Goal: Task Accomplishment & Management: Use online tool/utility

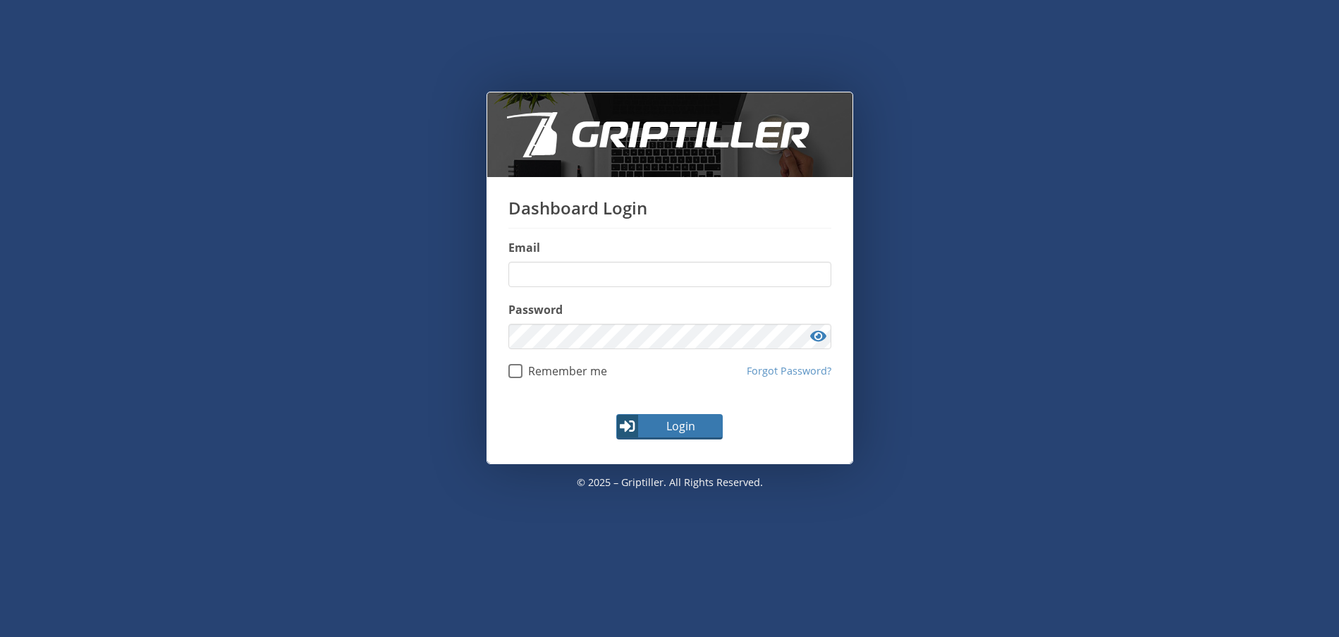
type input "**********"
click at [682, 422] on span "Login" at bounding box center [681, 425] width 82 height 17
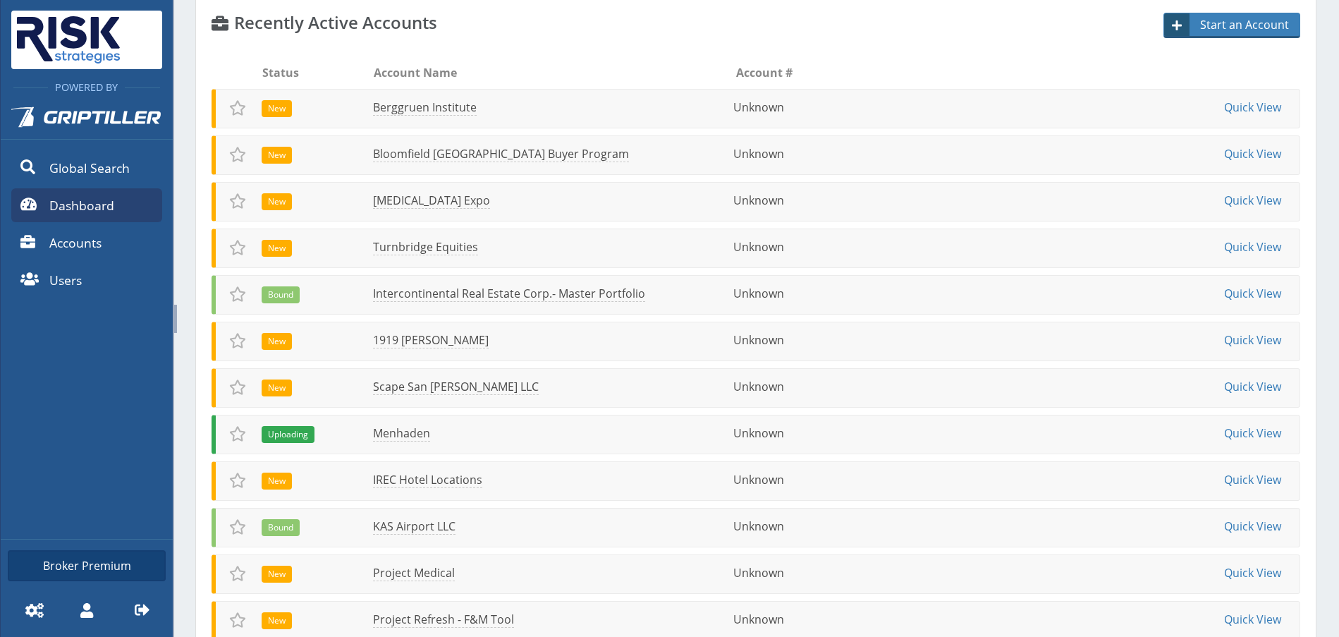
scroll to position [104, 0]
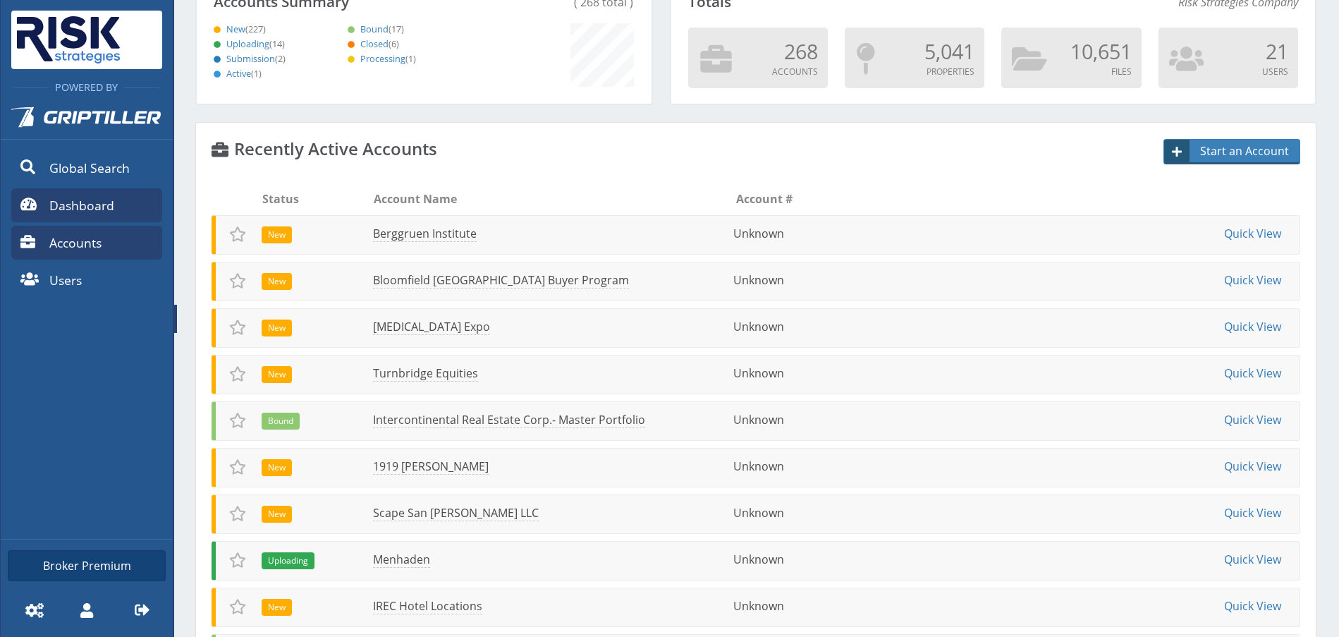
click at [86, 240] on span "Accounts" at bounding box center [75, 242] width 52 height 18
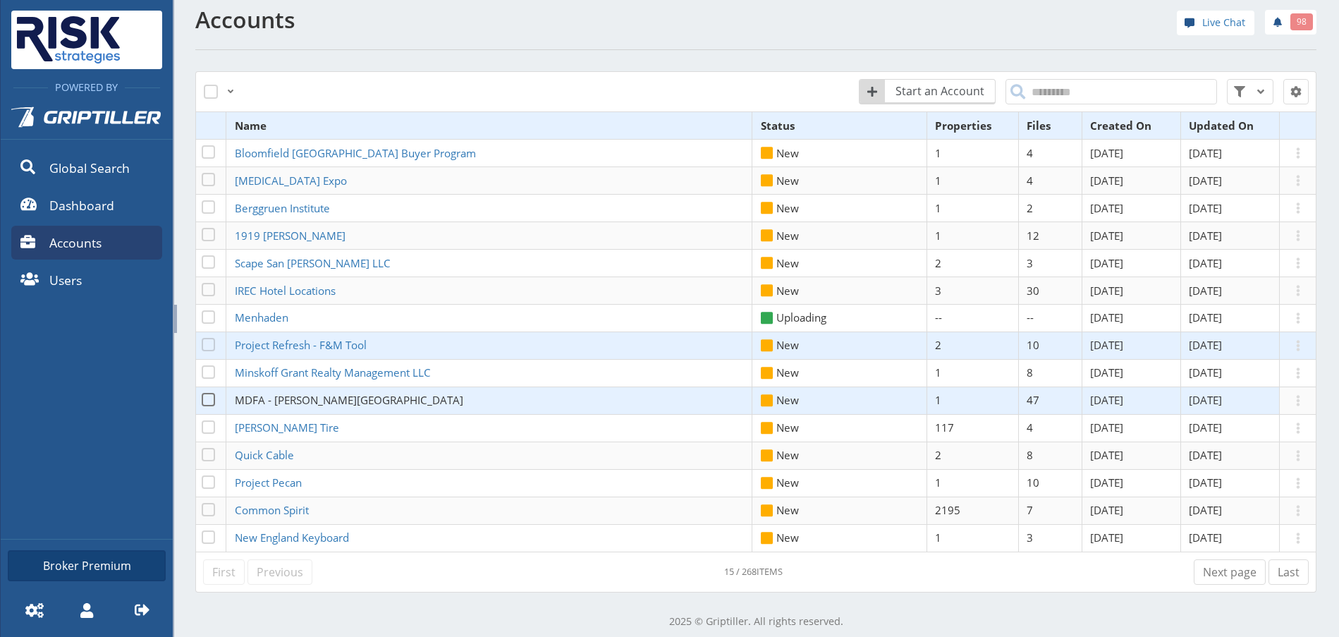
scroll to position [20, 0]
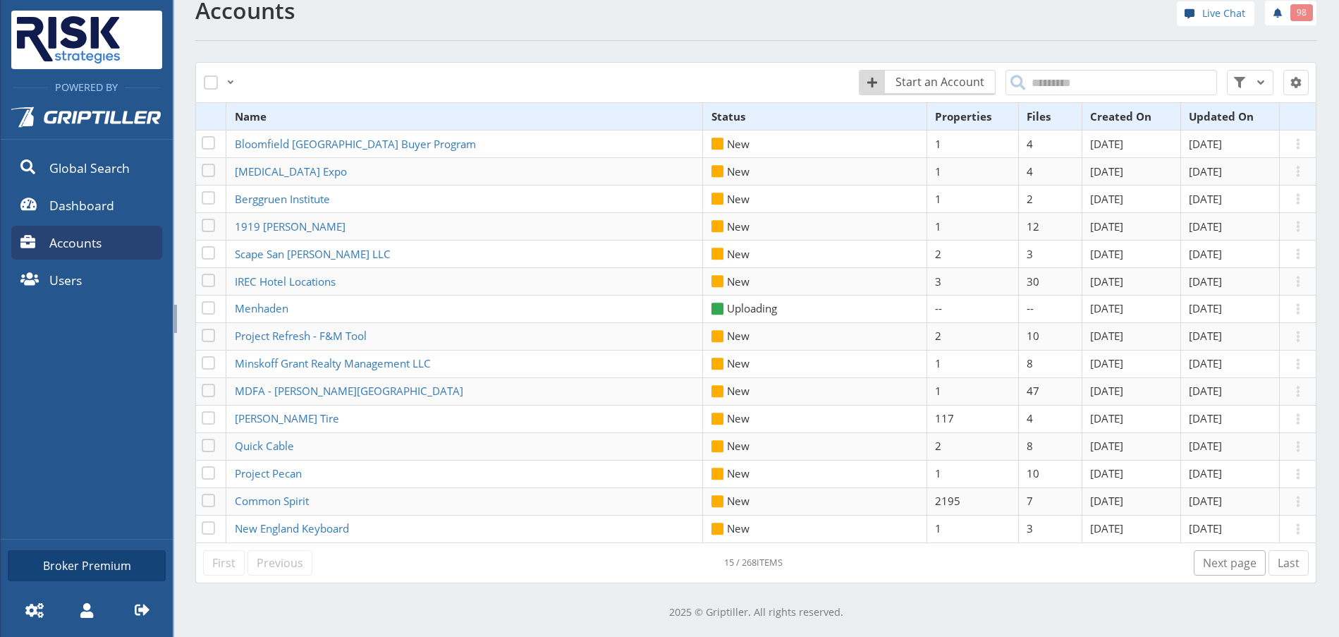
click at [1222, 560] on link "Next page" at bounding box center [1230, 562] width 72 height 25
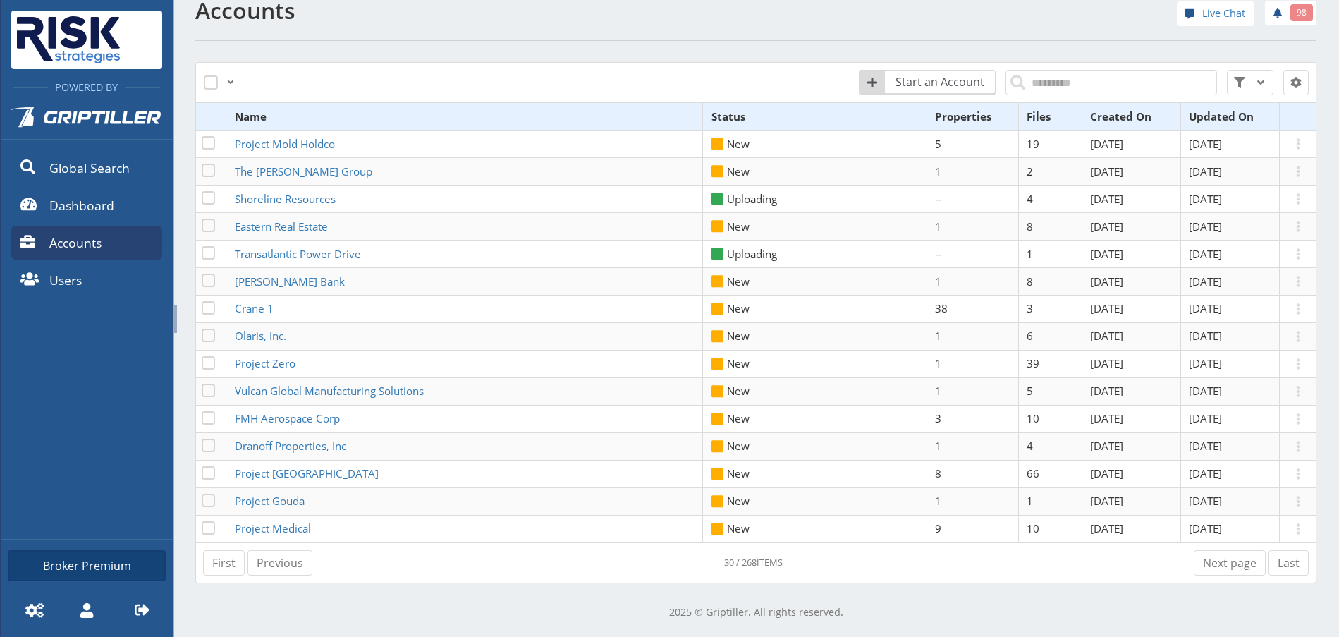
click at [1216, 565] on link "Next page" at bounding box center [1230, 562] width 72 height 25
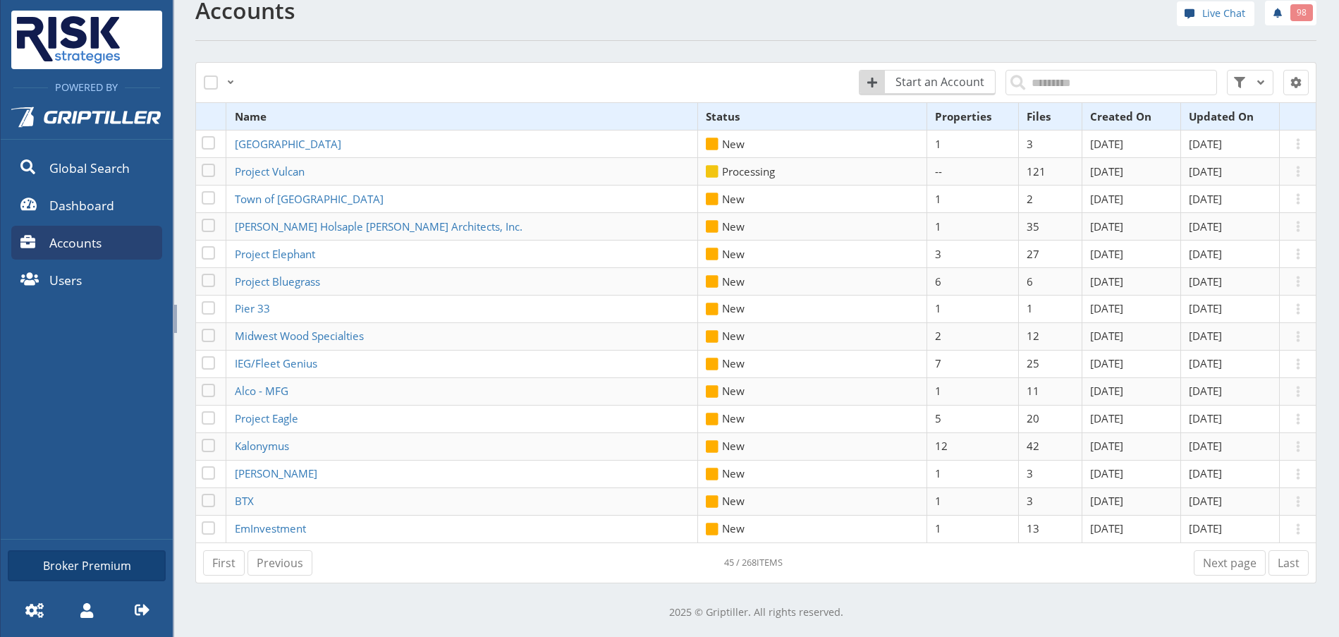
click at [1216, 565] on link "Next page" at bounding box center [1230, 562] width 72 height 25
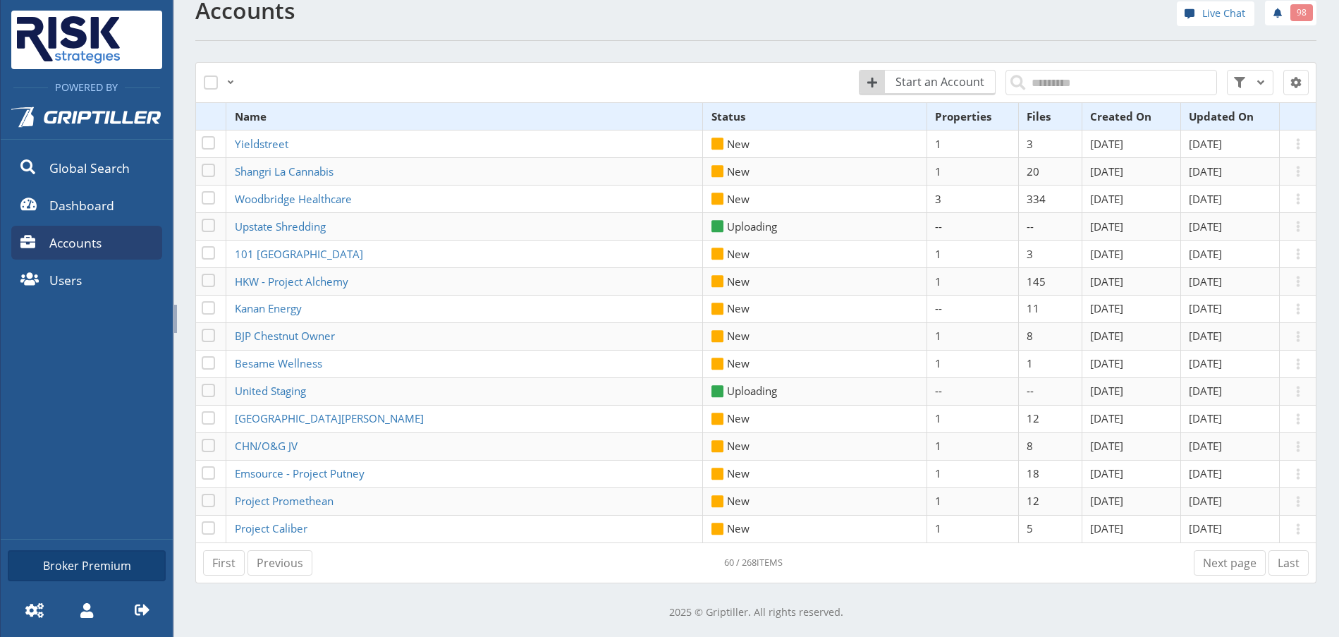
click at [1216, 565] on link "Next page" at bounding box center [1230, 562] width 72 height 25
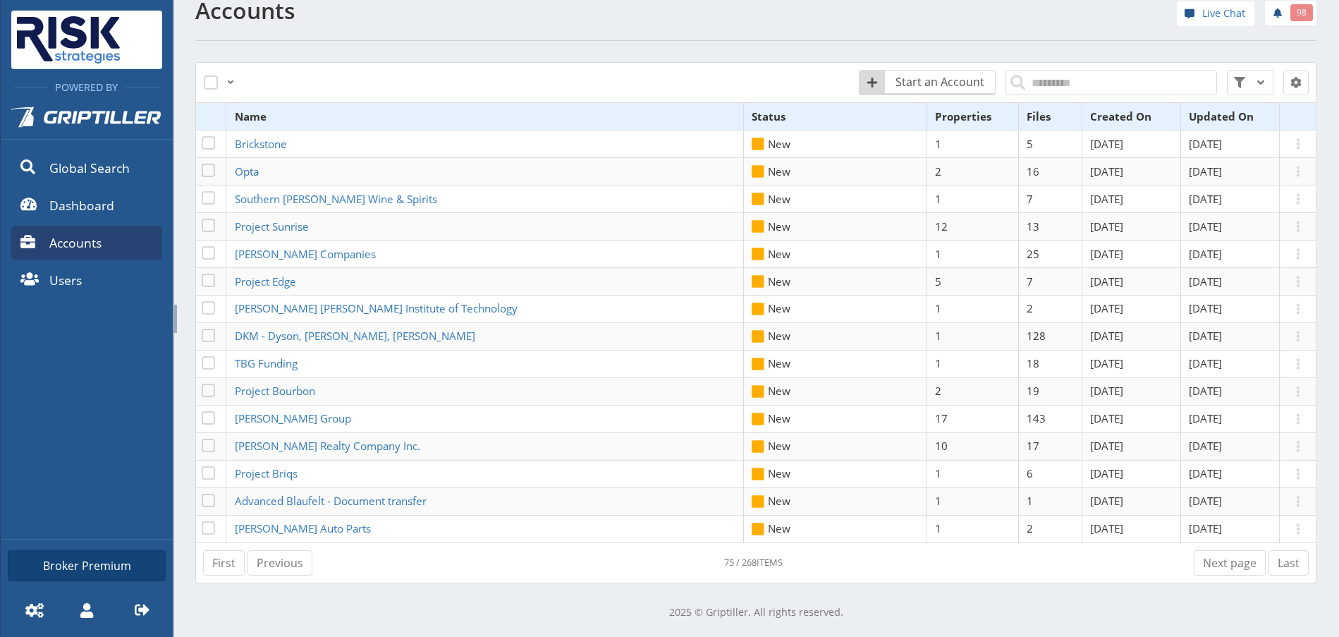
click at [1216, 565] on link "Next page" at bounding box center [1230, 562] width 72 height 25
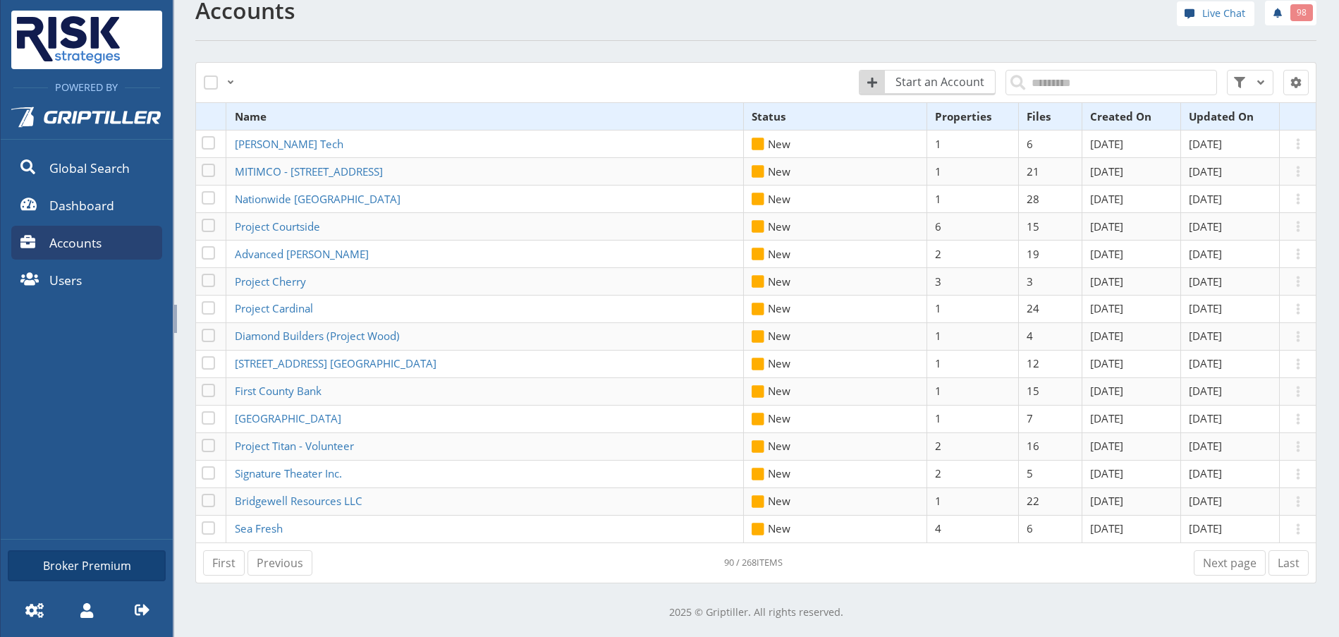
click at [1216, 565] on link "Next page" at bounding box center [1230, 562] width 72 height 25
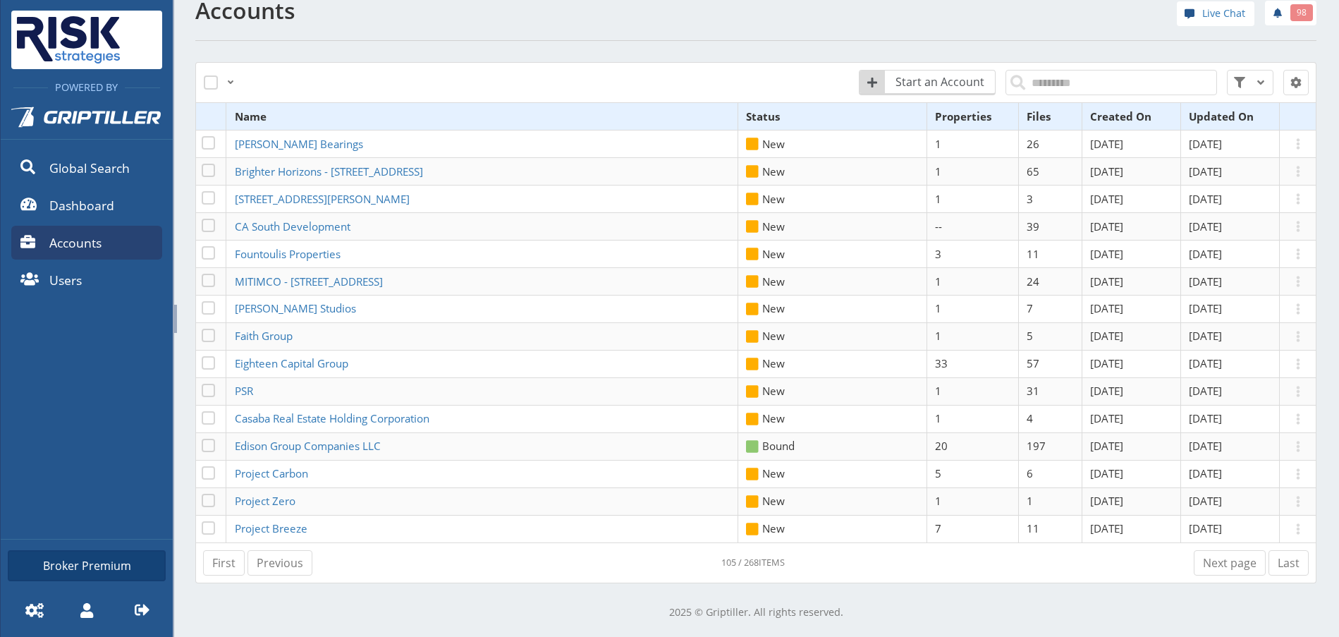
click at [1216, 565] on link "Next page" at bounding box center [1230, 562] width 72 height 25
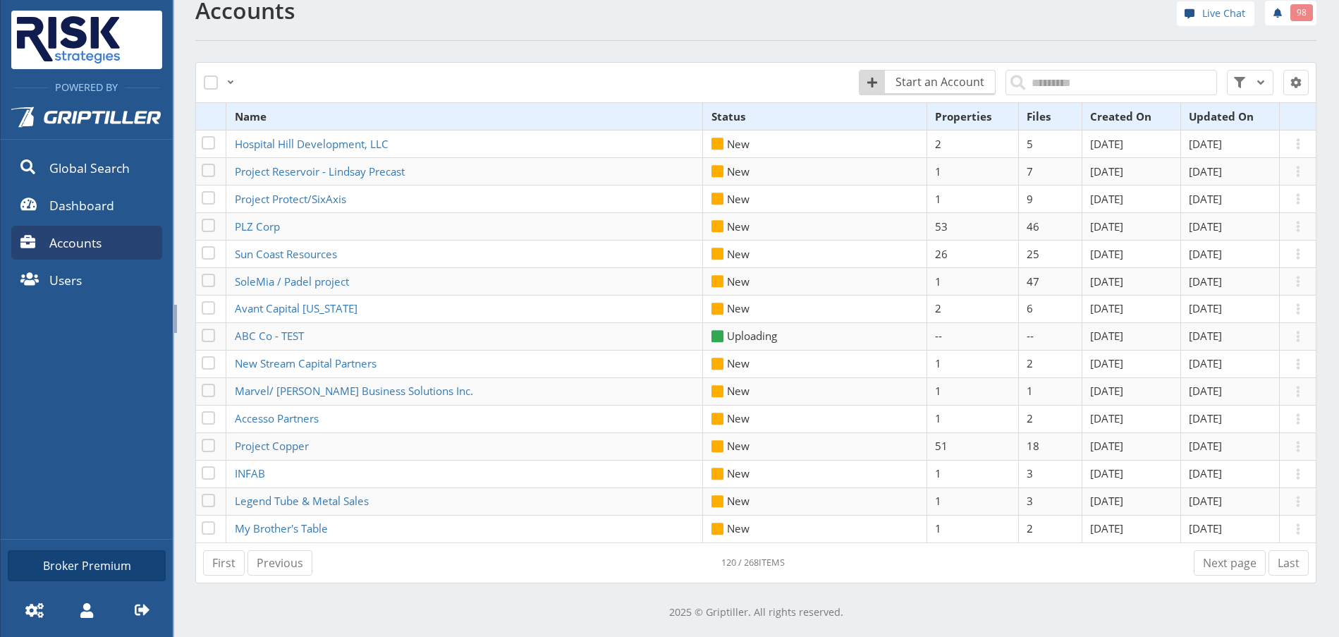
click at [1216, 565] on link "Next page" at bounding box center [1230, 562] width 72 height 25
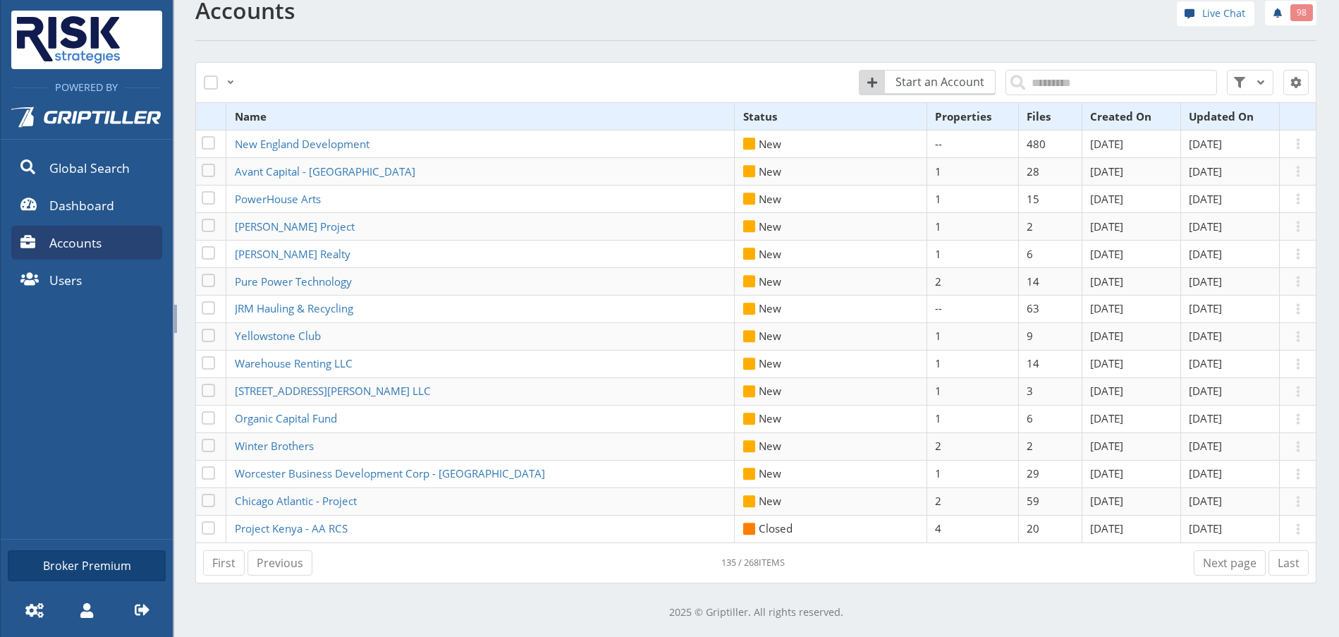
click at [1216, 565] on link "Next page" at bounding box center [1230, 562] width 72 height 25
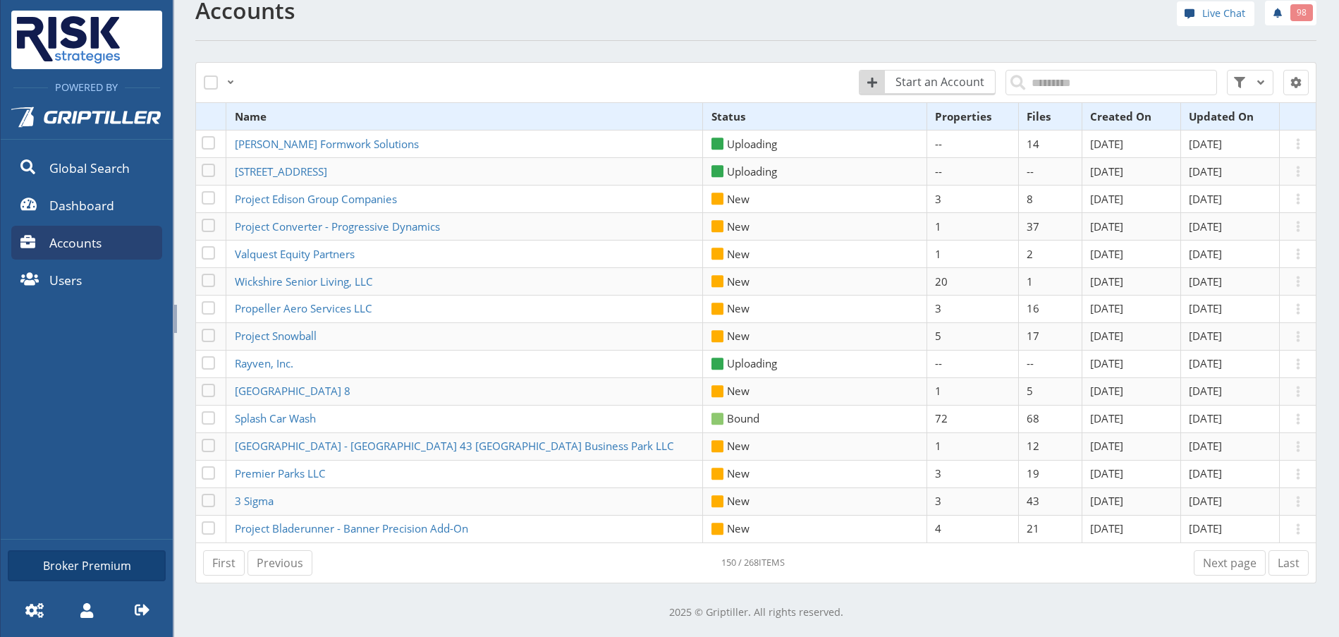
click at [1216, 565] on link "Next page" at bounding box center [1230, 562] width 72 height 25
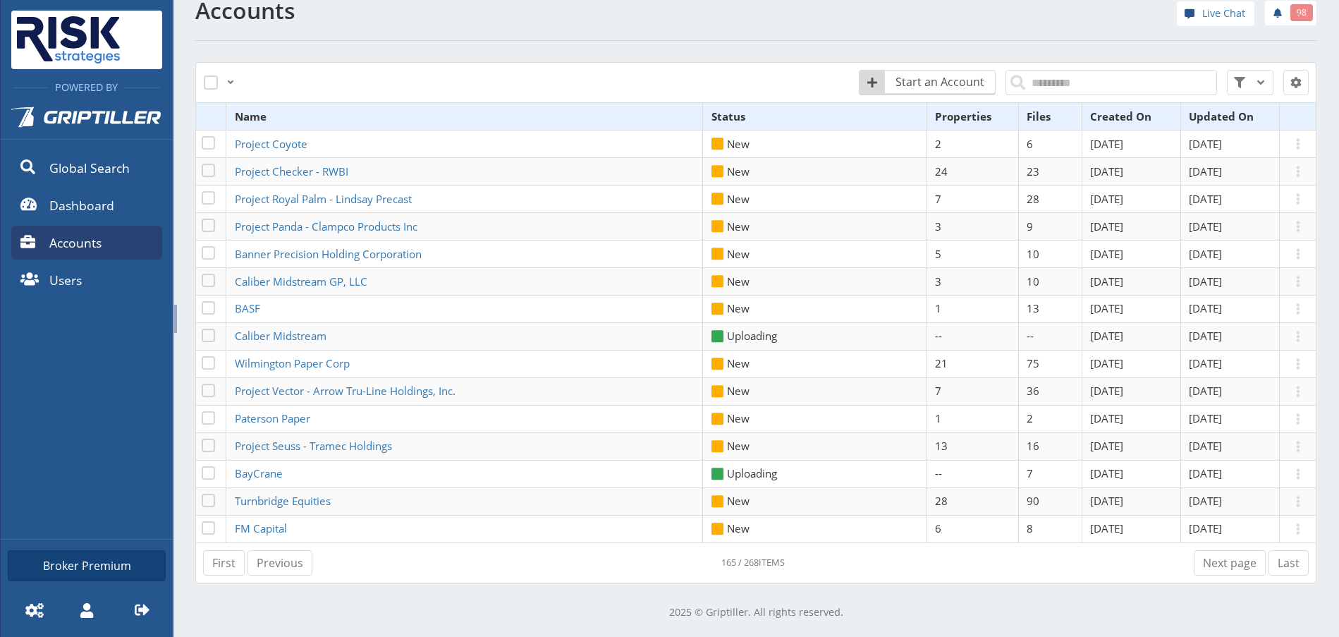
click at [1216, 565] on link "Next page" at bounding box center [1230, 562] width 72 height 25
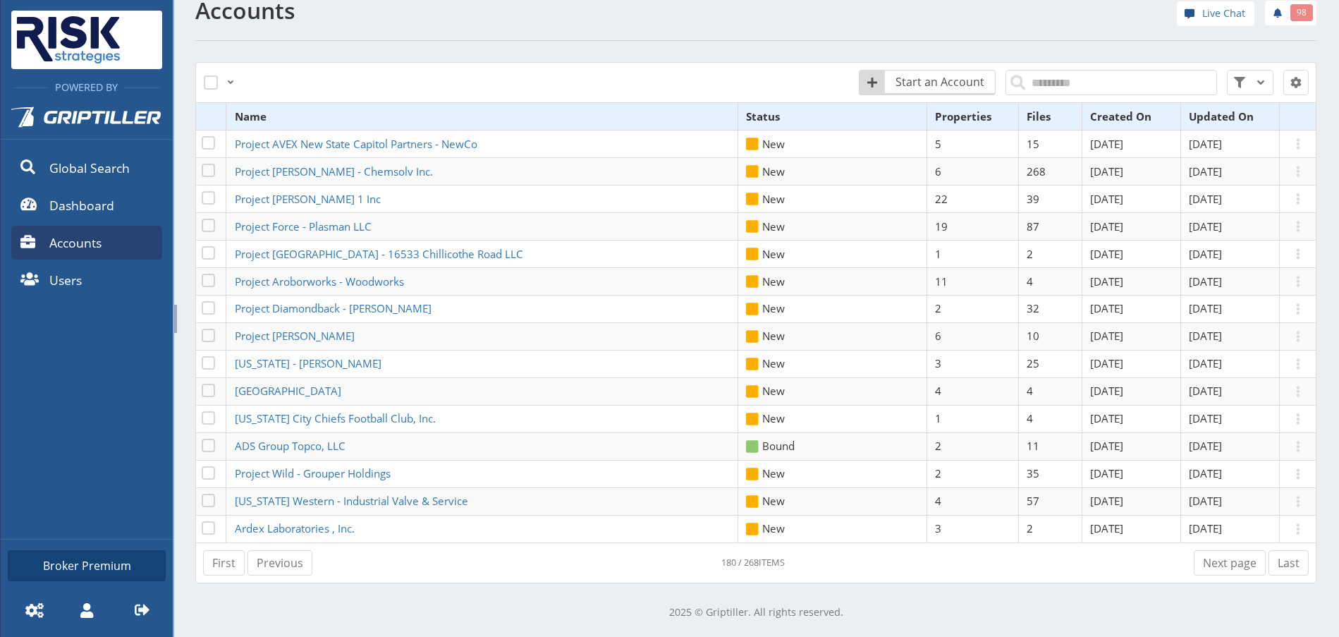
click at [1216, 565] on link "Next page" at bounding box center [1230, 562] width 72 height 25
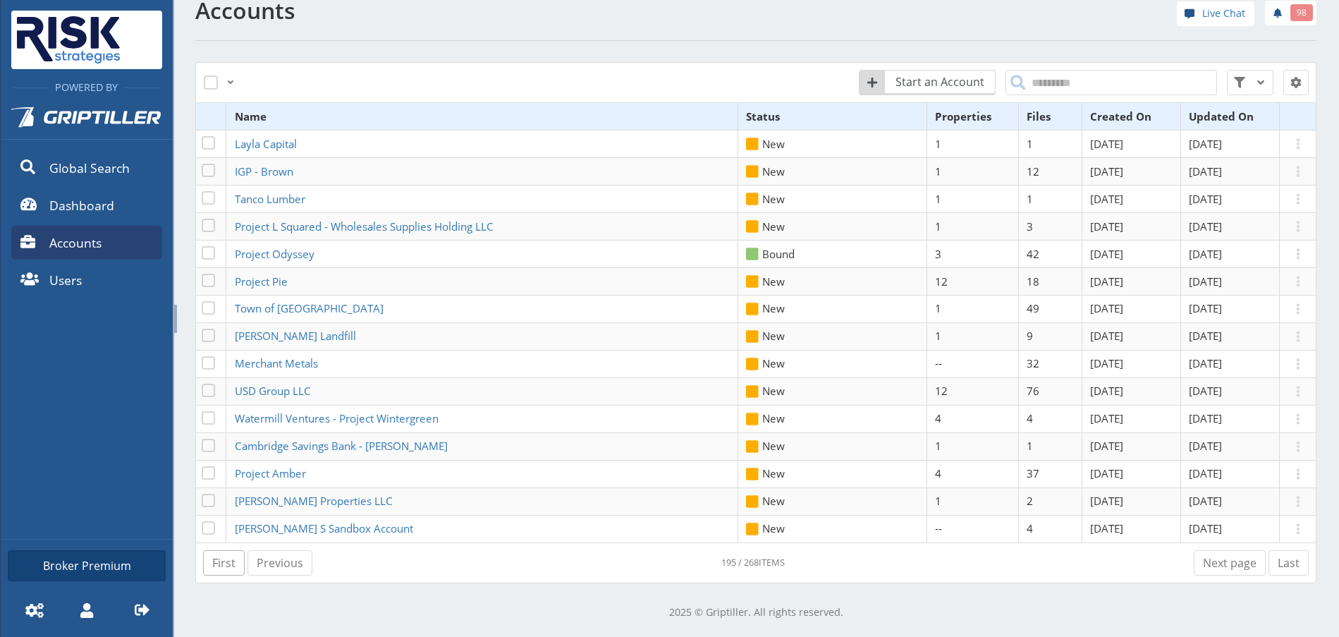
click at [233, 565] on link "First" at bounding box center [224, 562] width 42 height 25
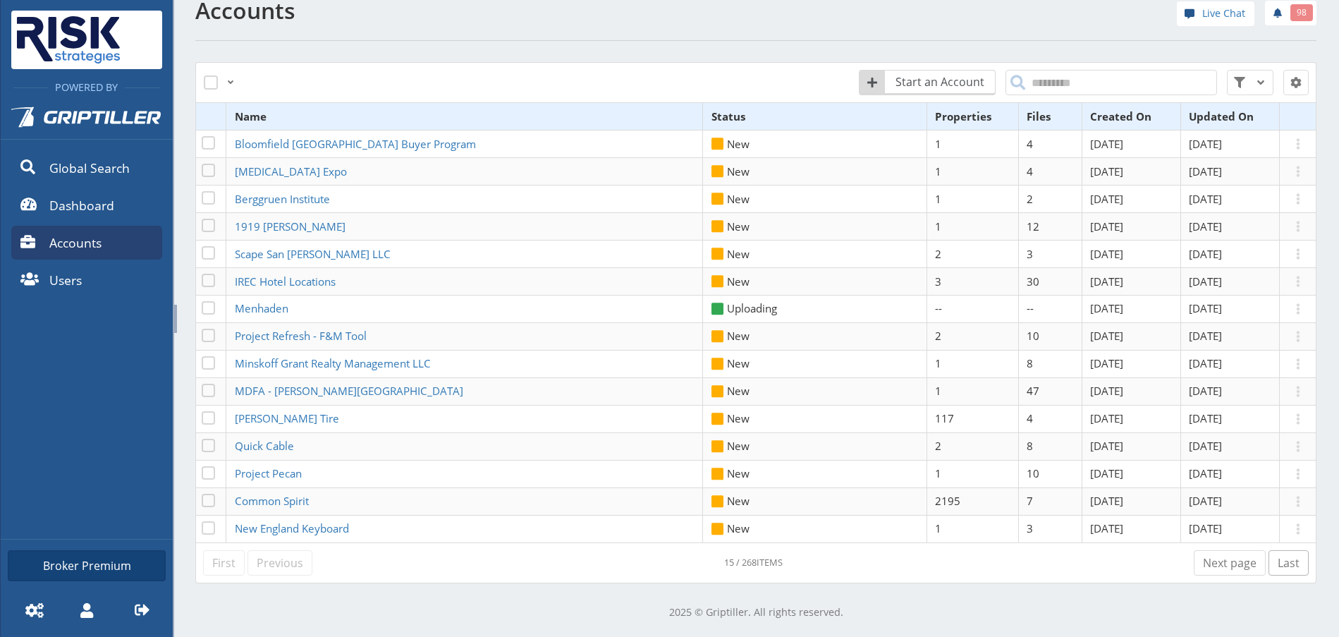
click at [1276, 567] on link "Last" at bounding box center [1288, 562] width 40 height 25
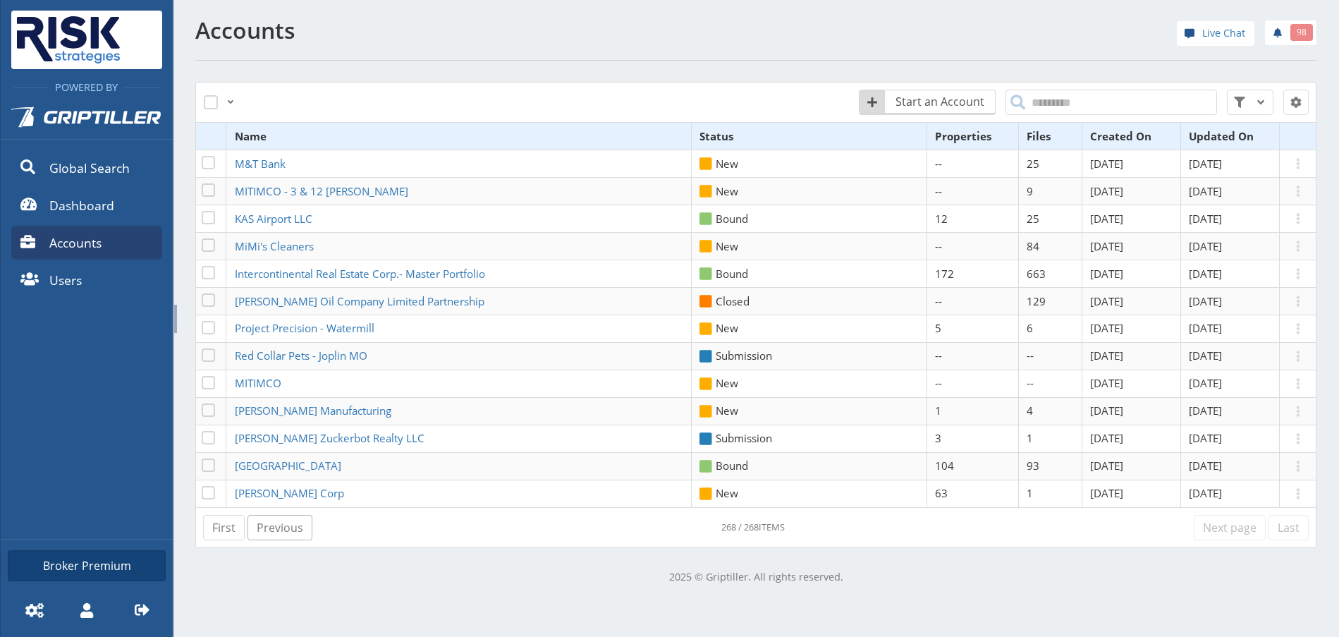
click at [272, 530] on link "Previous" at bounding box center [279, 527] width 65 height 25
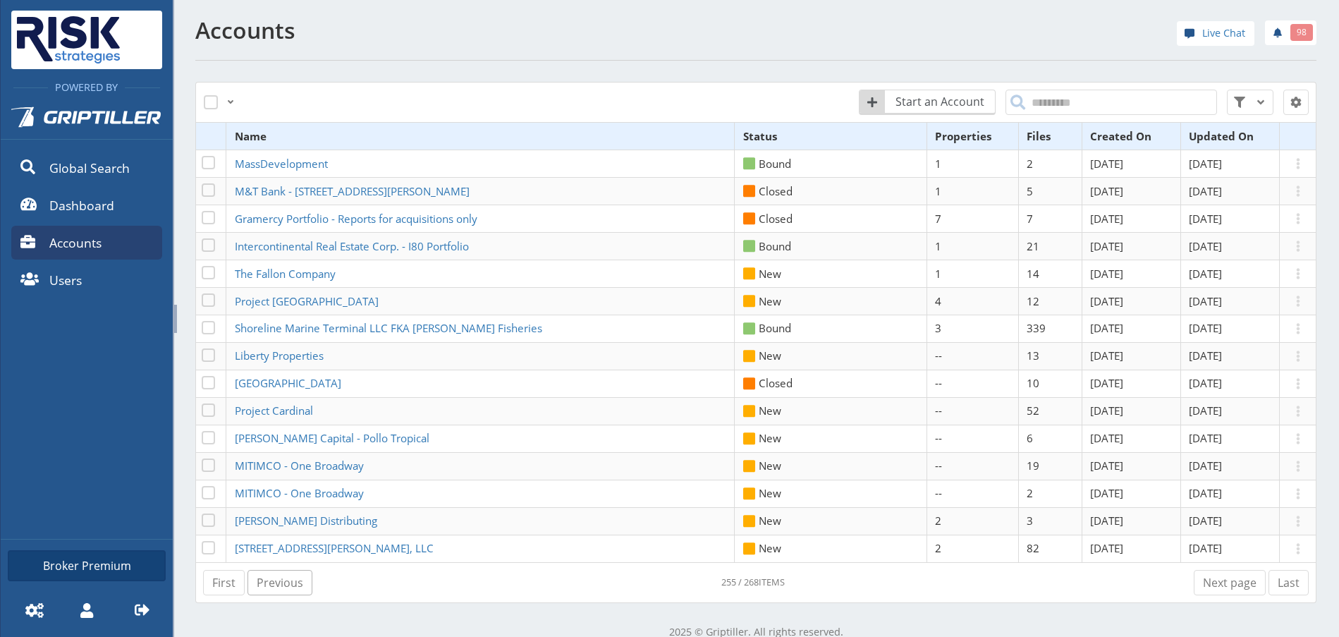
click at [287, 589] on link "Previous" at bounding box center [279, 582] width 65 height 25
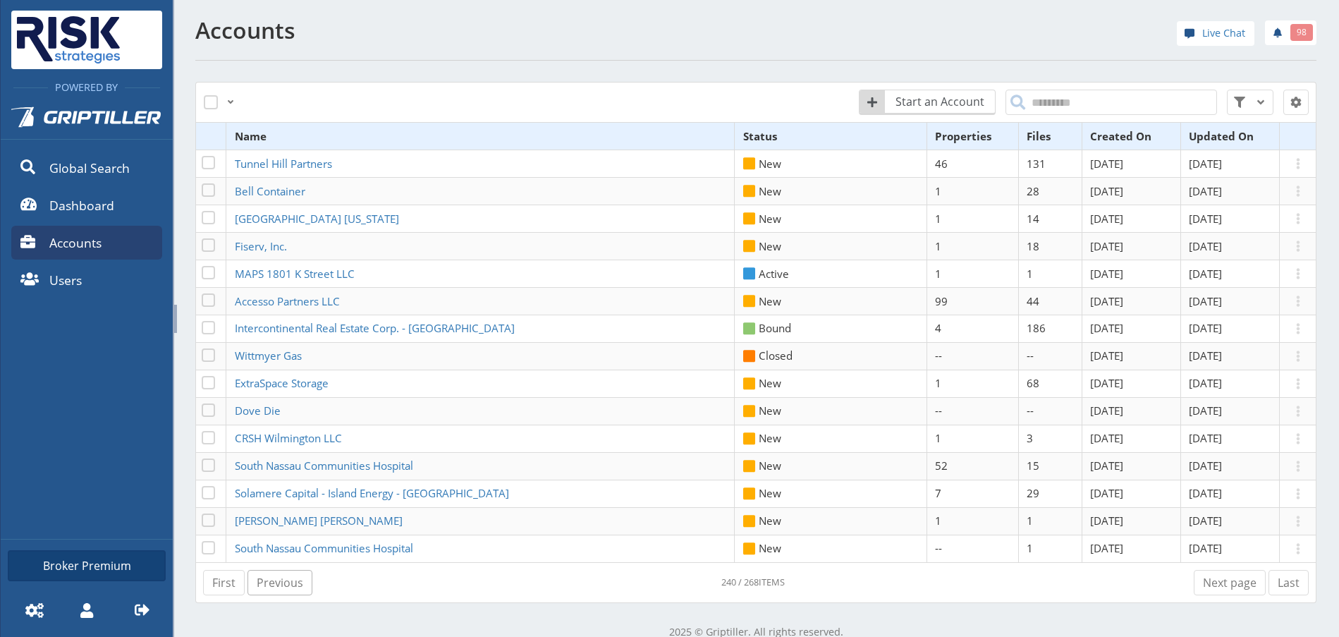
click at [287, 589] on link "Previous" at bounding box center [279, 582] width 65 height 25
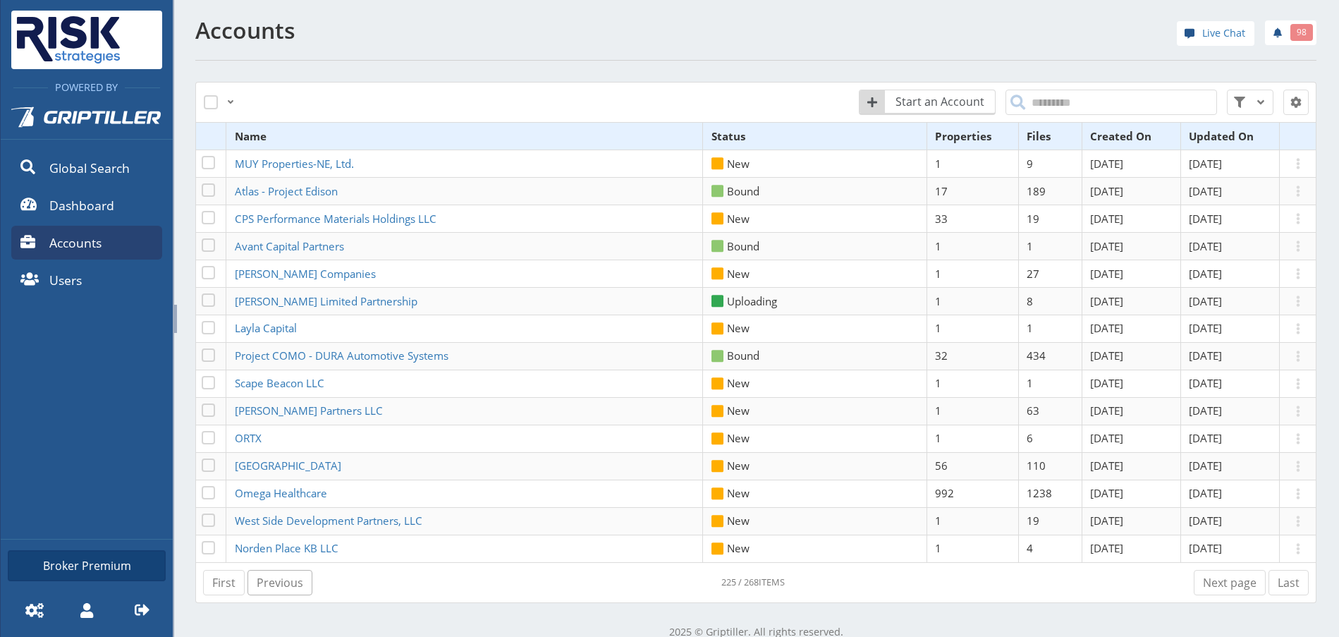
click at [287, 589] on link "Previous" at bounding box center [279, 582] width 65 height 25
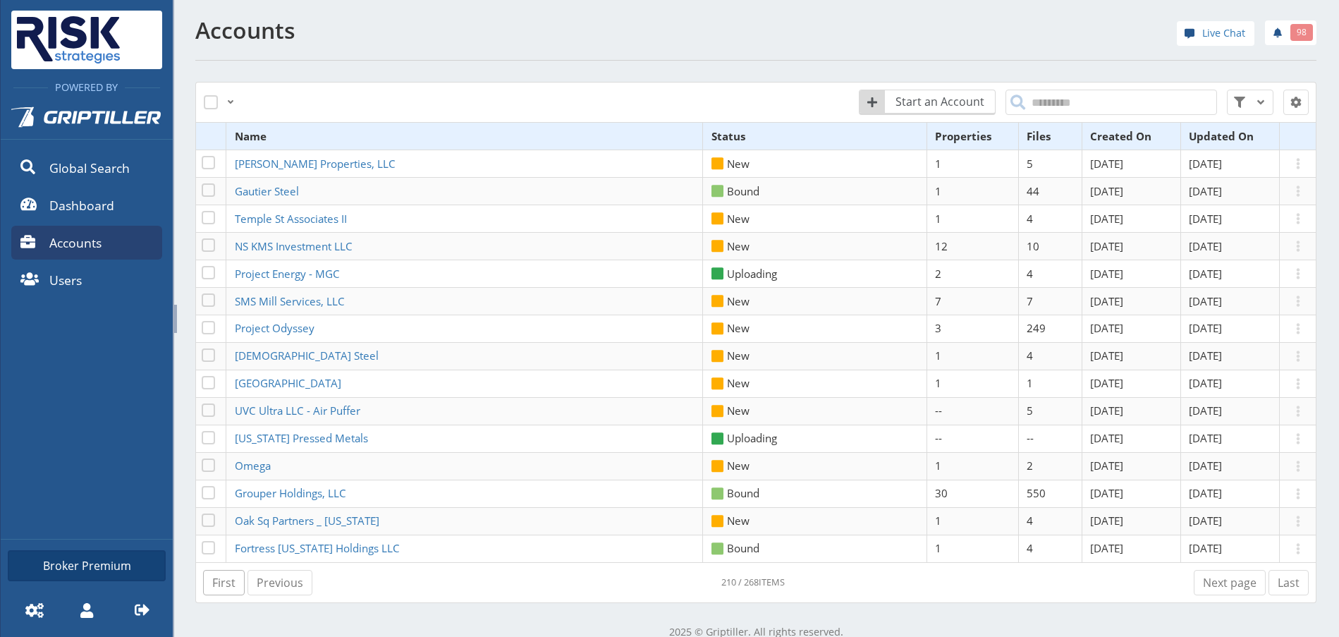
click at [226, 582] on link "First" at bounding box center [224, 582] width 42 height 25
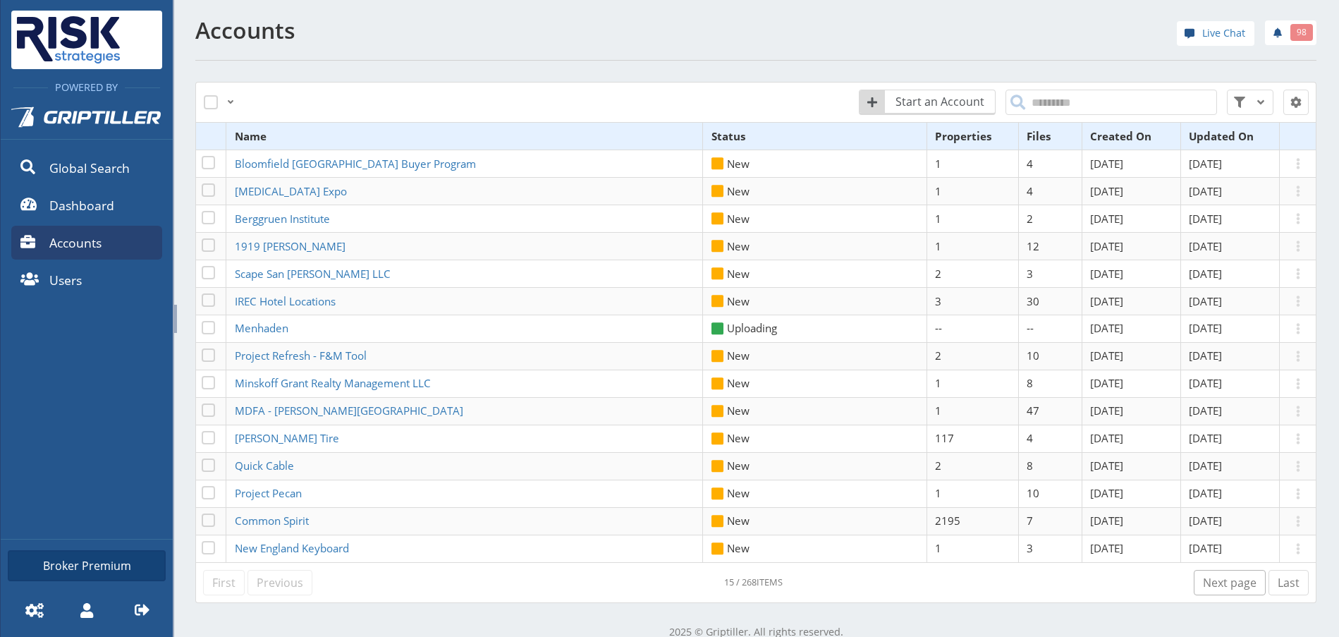
click at [1221, 584] on link "Next page" at bounding box center [1230, 582] width 72 height 25
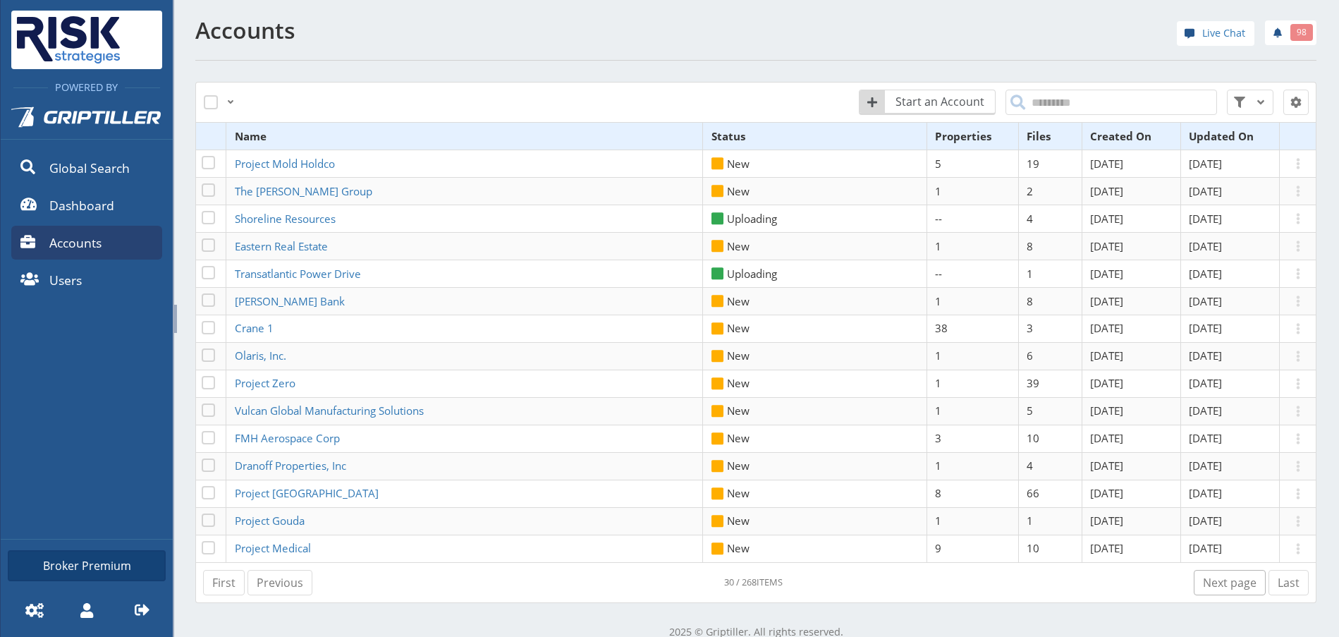
click at [1221, 584] on link "Next page" at bounding box center [1230, 582] width 72 height 25
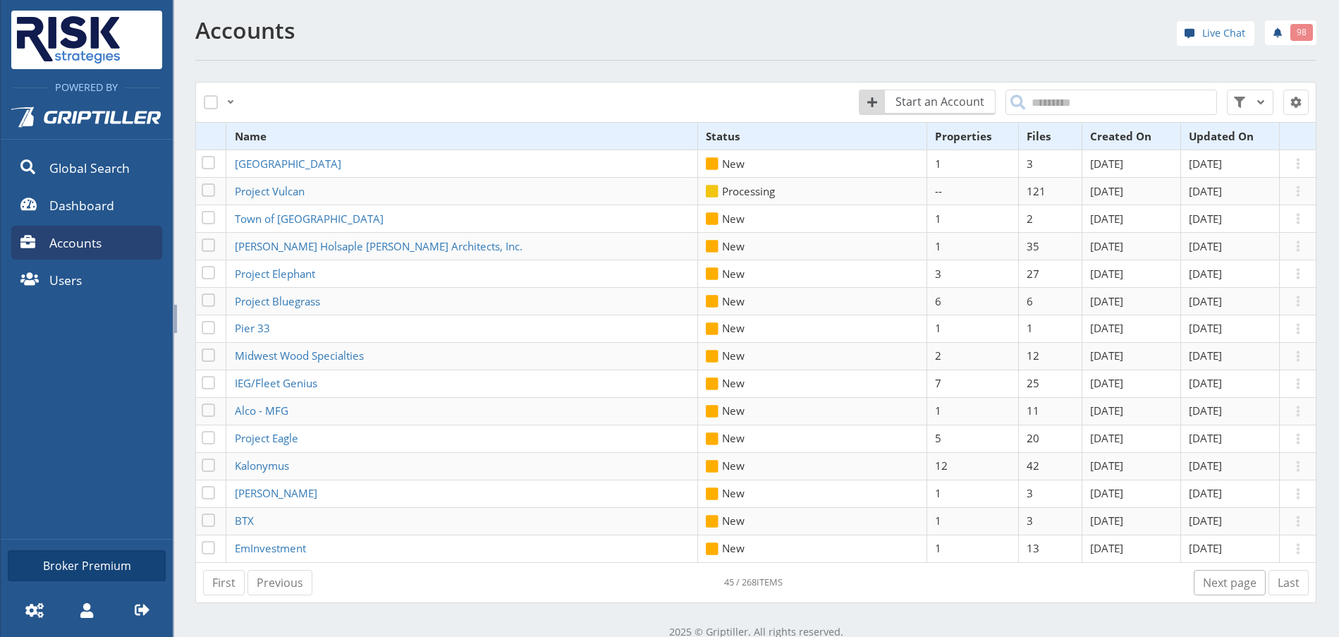
click at [1221, 584] on link "Next page" at bounding box center [1230, 582] width 72 height 25
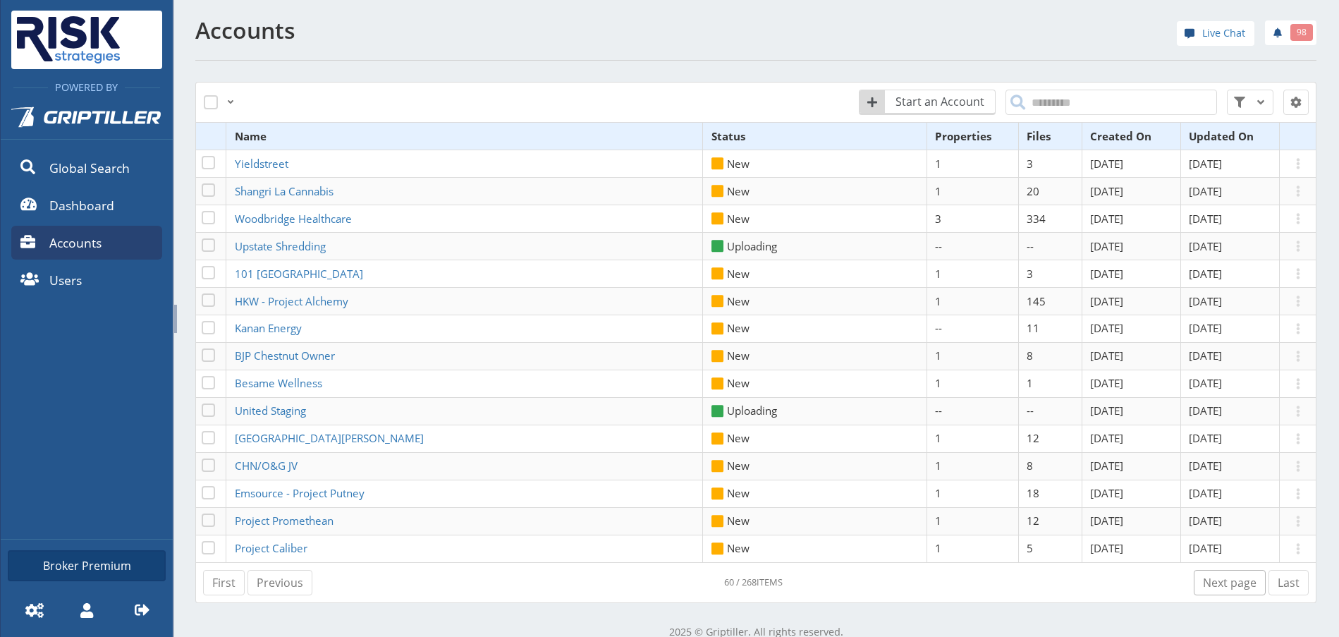
click at [1221, 584] on link "Next page" at bounding box center [1230, 582] width 72 height 25
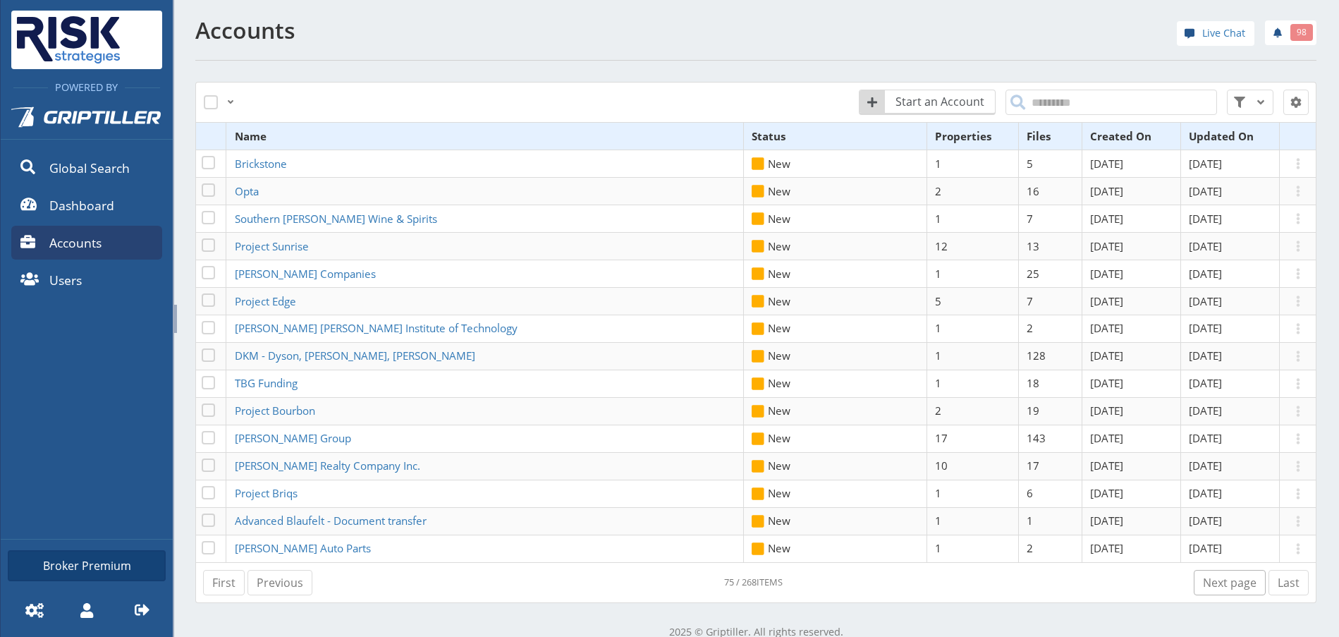
click at [1221, 584] on link "Next page" at bounding box center [1230, 582] width 72 height 25
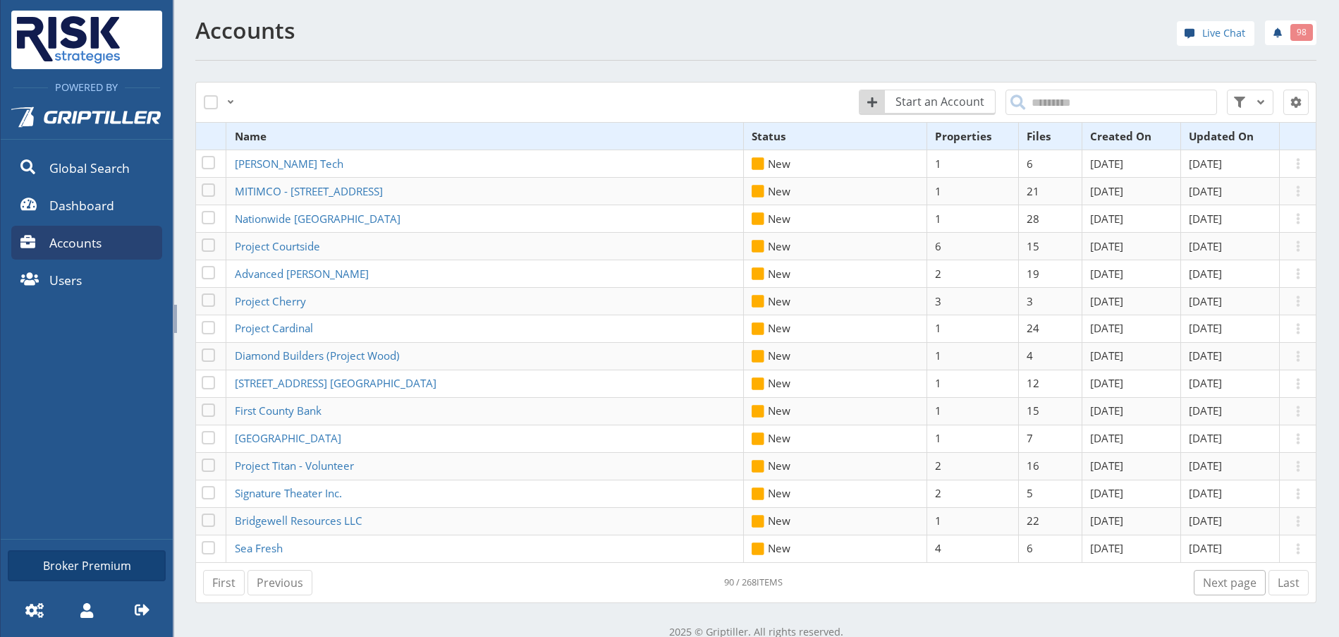
click at [1221, 584] on link "Next page" at bounding box center [1230, 582] width 72 height 25
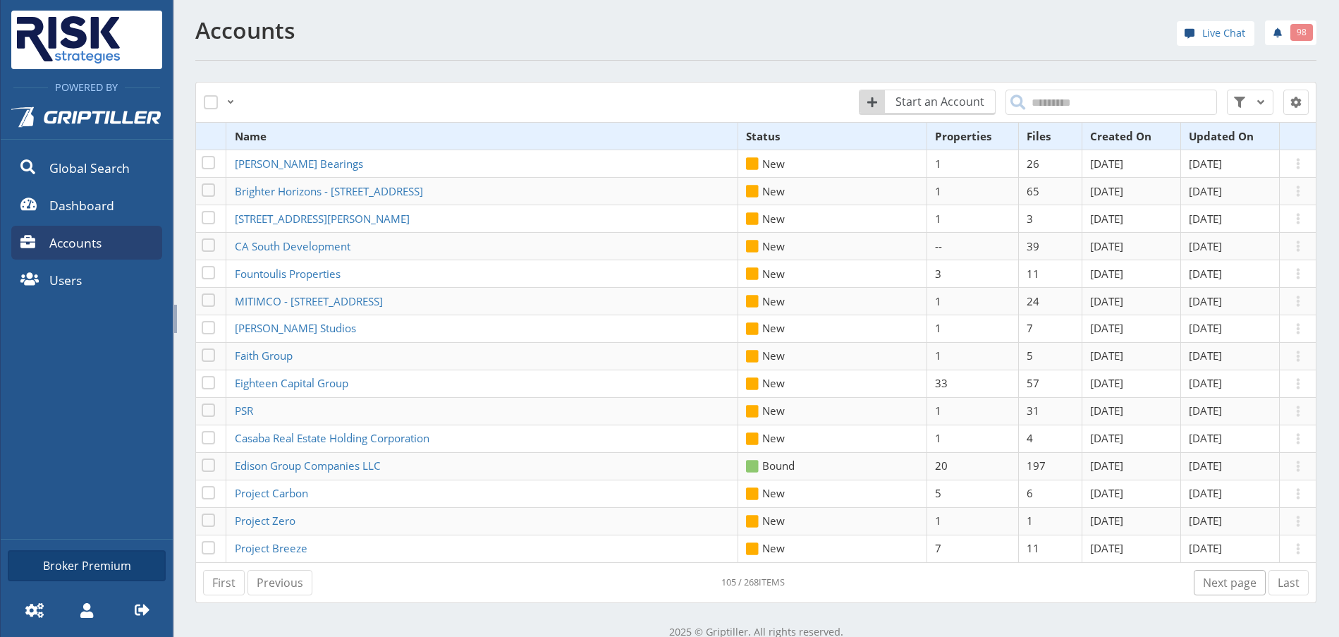
click at [1221, 584] on link "Next page" at bounding box center [1230, 582] width 72 height 25
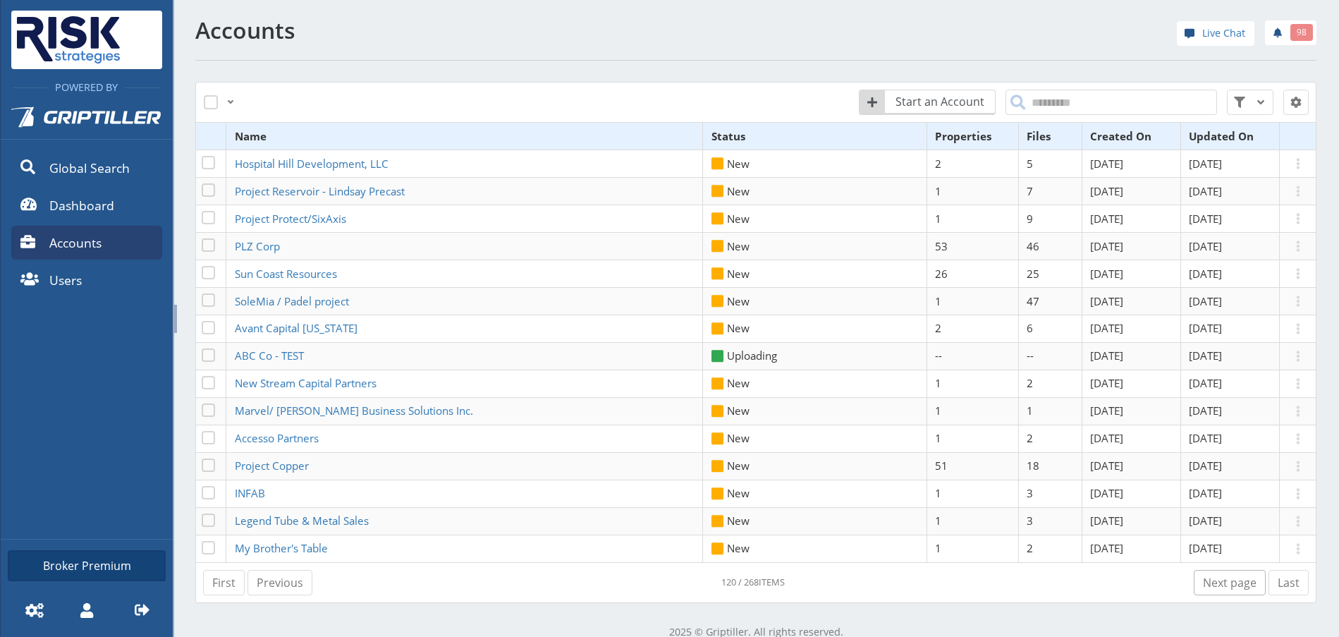
click at [1234, 577] on link "Next page" at bounding box center [1230, 582] width 72 height 25
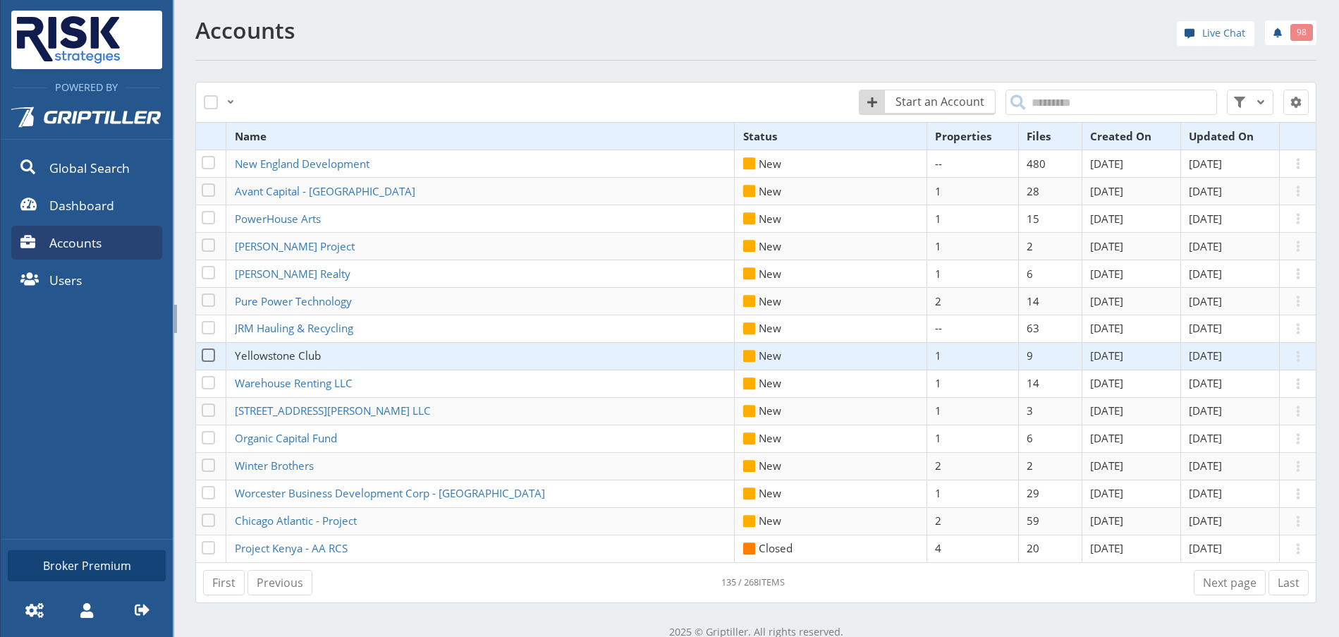
click at [295, 359] on span "Yellowstone Club" at bounding box center [278, 355] width 86 height 14
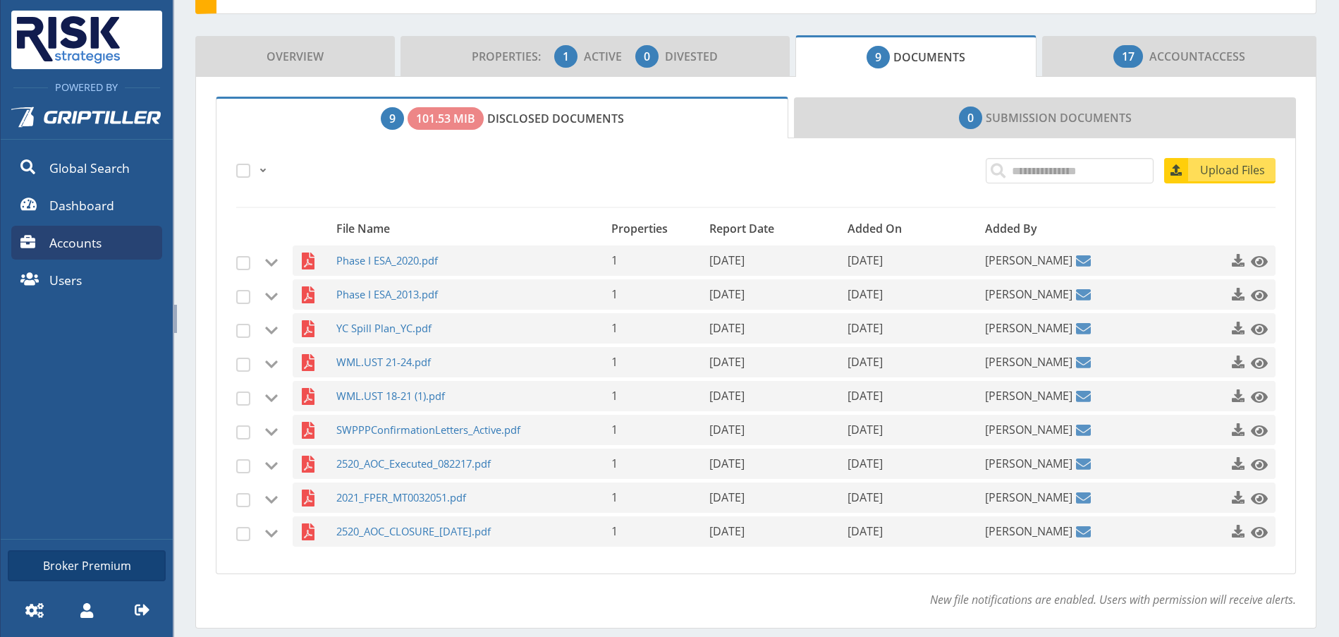
scroll to position [212, 0]
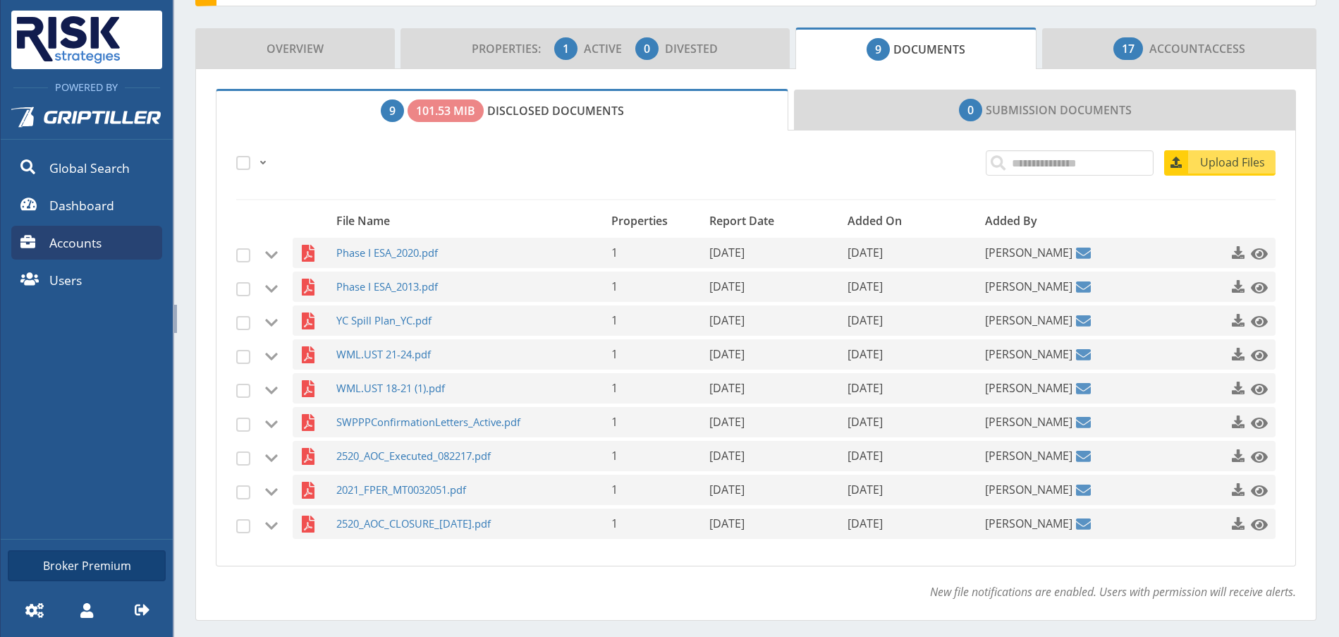
click at [518, 113] on link "9 101.53 MiB Disclosed Documents" at bounding box center [502, 110] width 573 height 42
click at [433, 109] on span "101.53 MiB" at bounding box center [445, 110] width 59 height 17
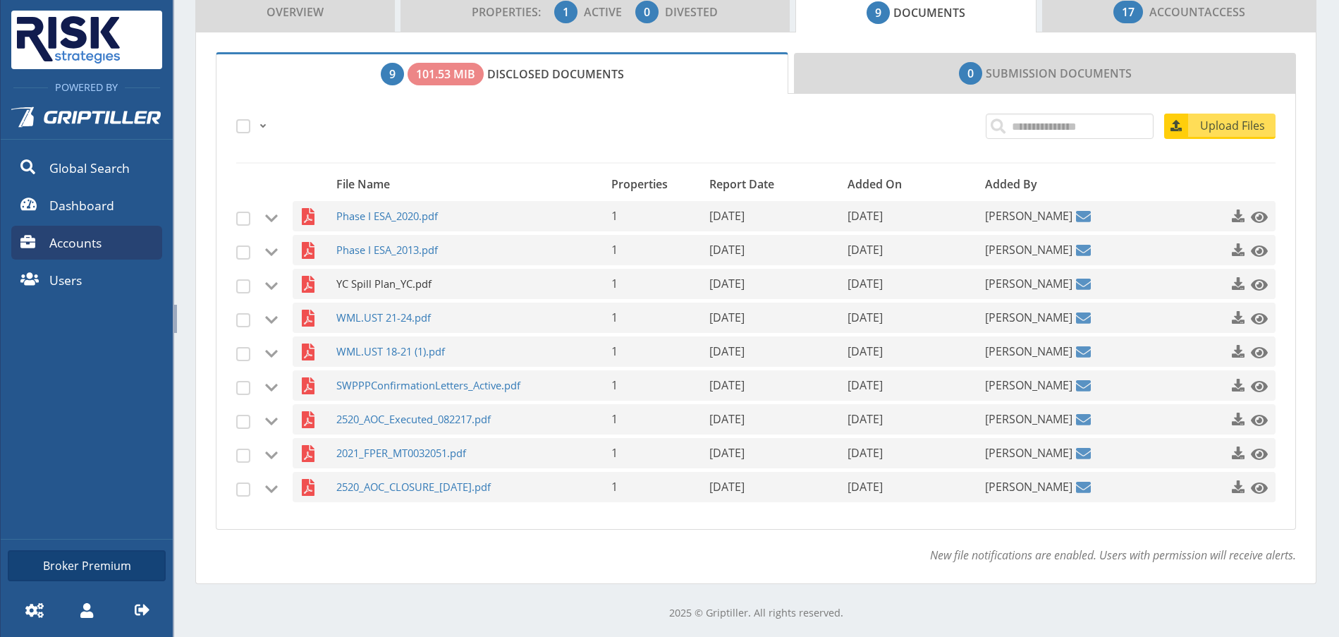
scroll to position [250, 0]
click at [265, 129] on span at bounding box center [262, 124] width 11 height 11
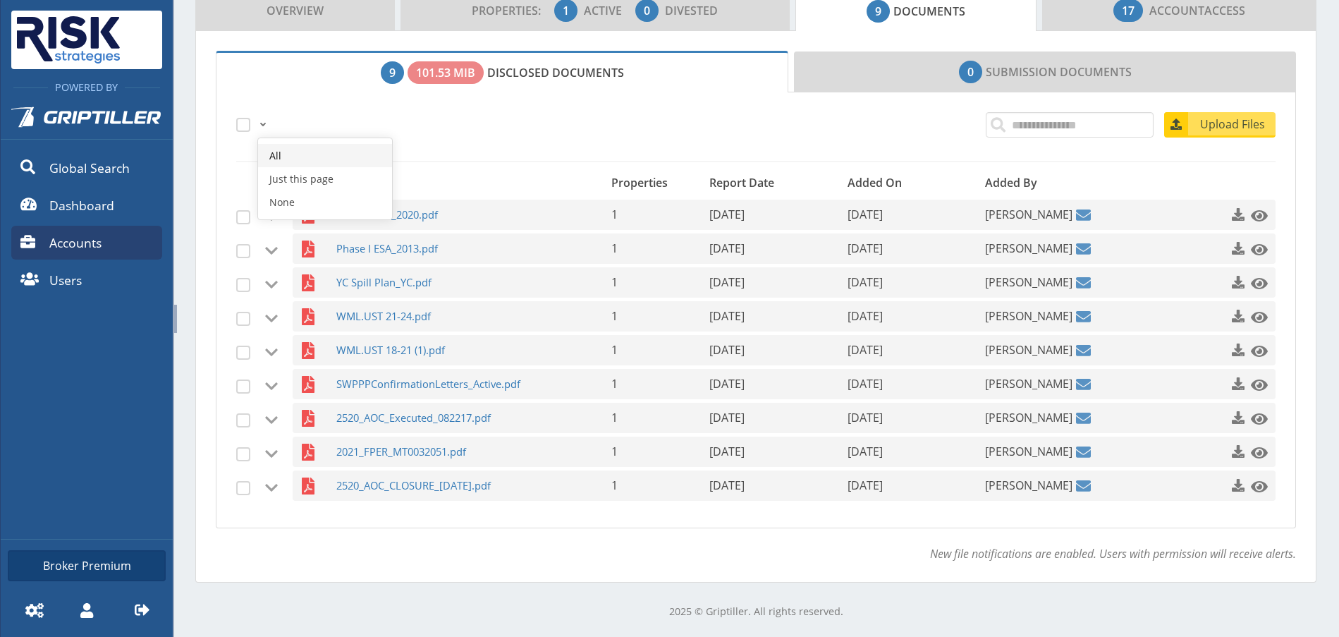
click at [287, 160] on link "All" at bounding box center [325, 155] width 134 height 23
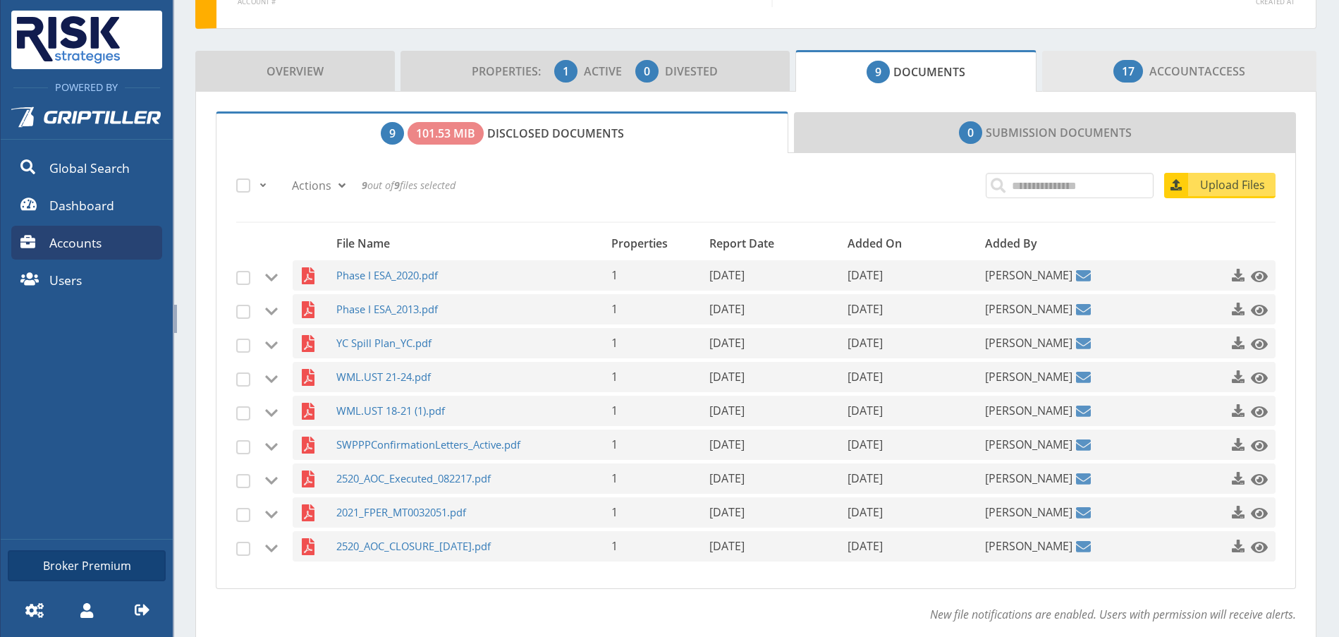
scroll to position [109, 0]
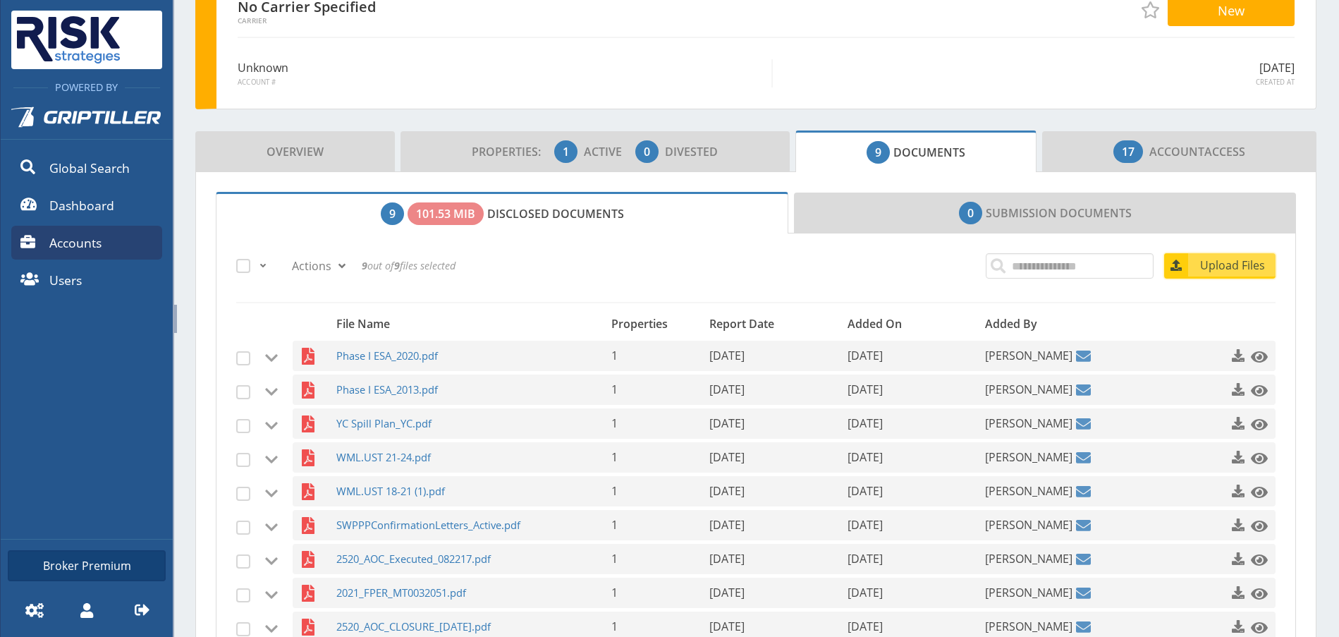
click at [1235, 257] on span "Upload Files" at bounding box center [1232, 265] width 85 height 17
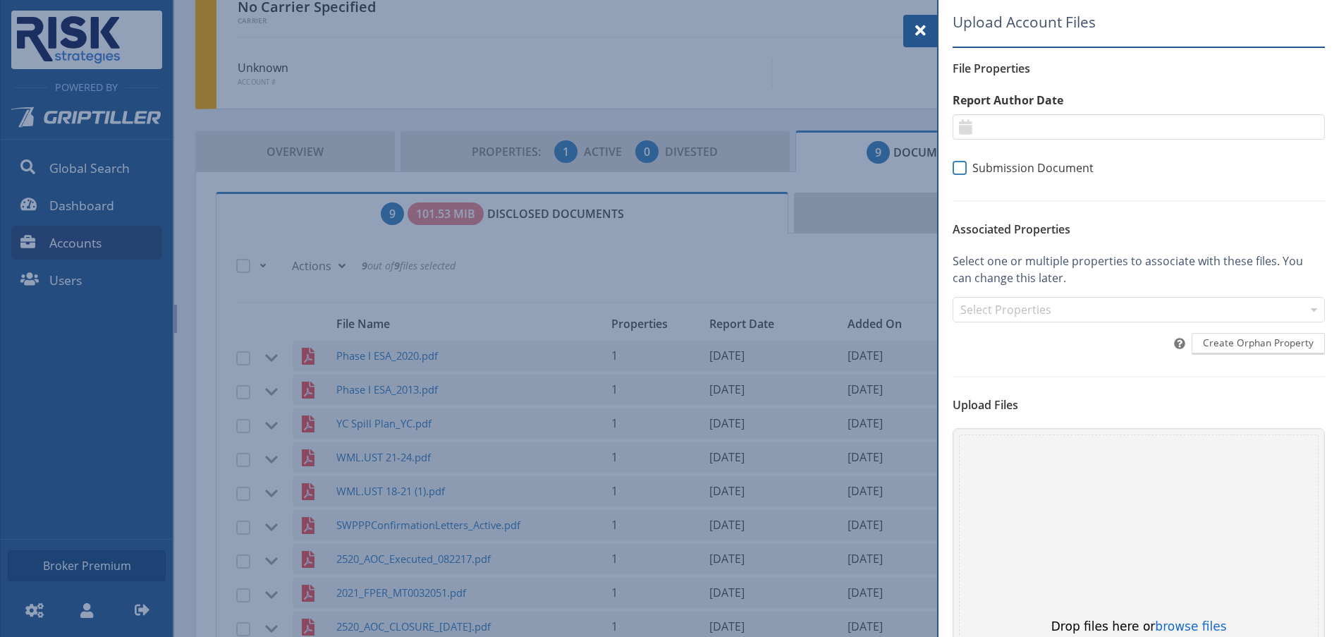
click at [956, 174] on span at bounding box center [960, 168] width 14 height 14
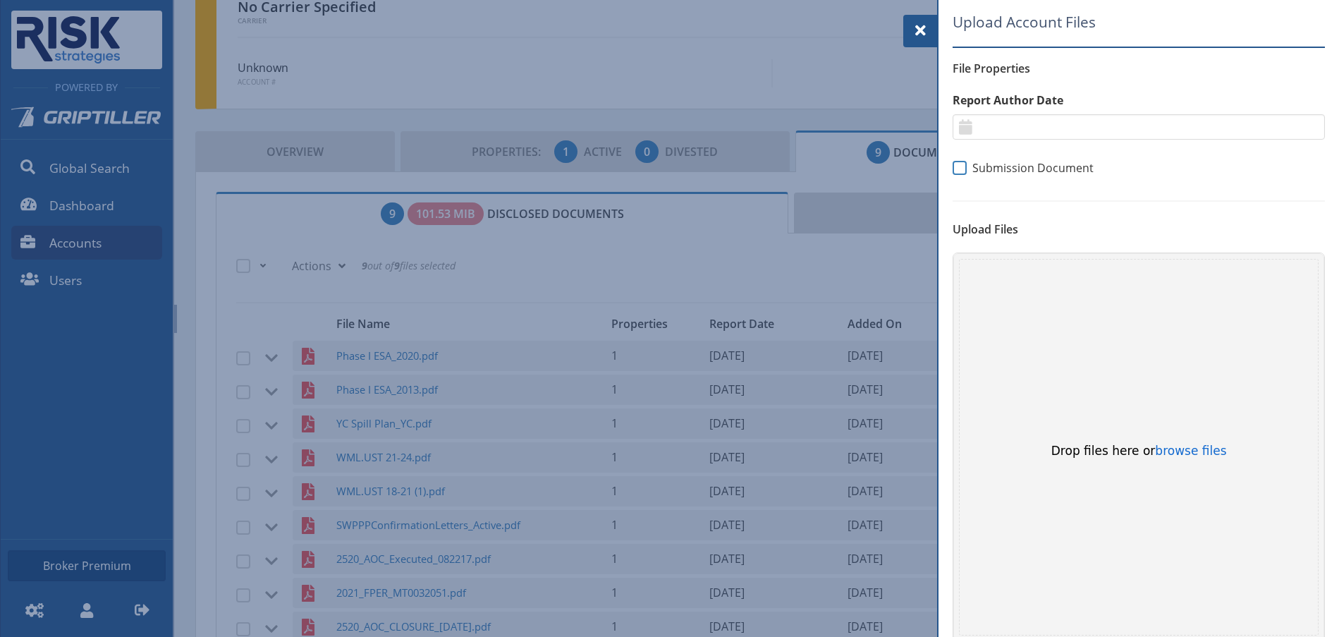
click at [962, 173] on span at bounding box center [960, 168] width 14 height 14
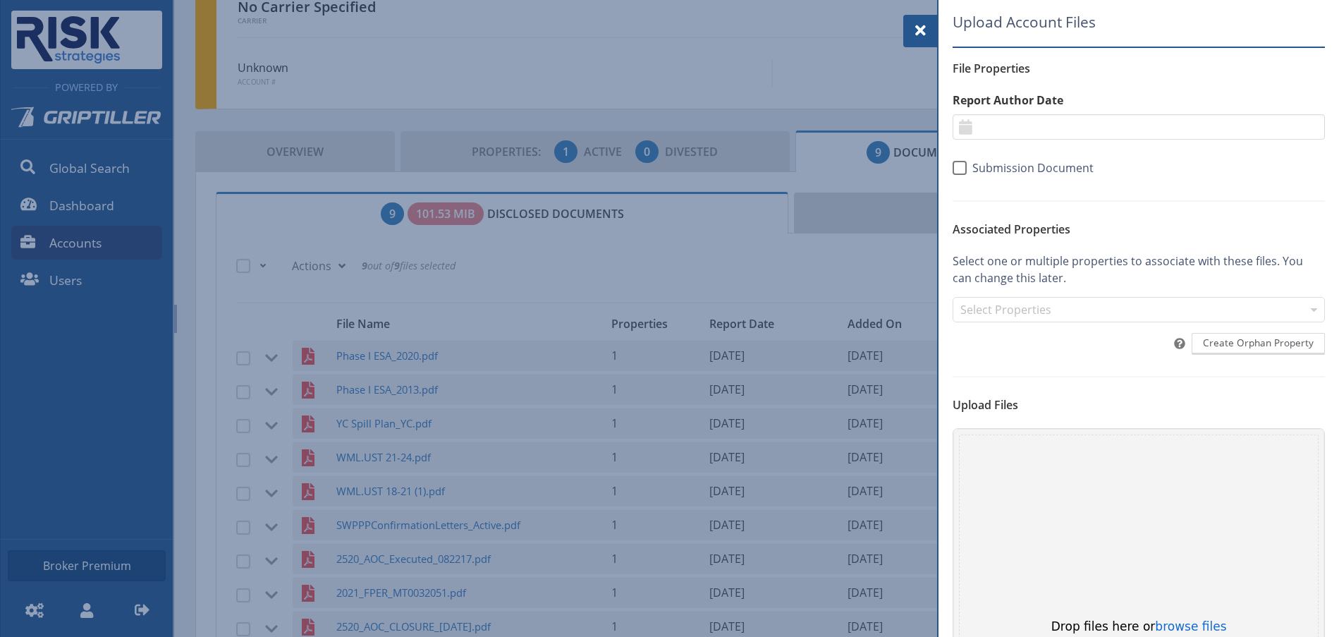
click at [915, 27] on span at bounding box center [920, 30] width 17 height 17
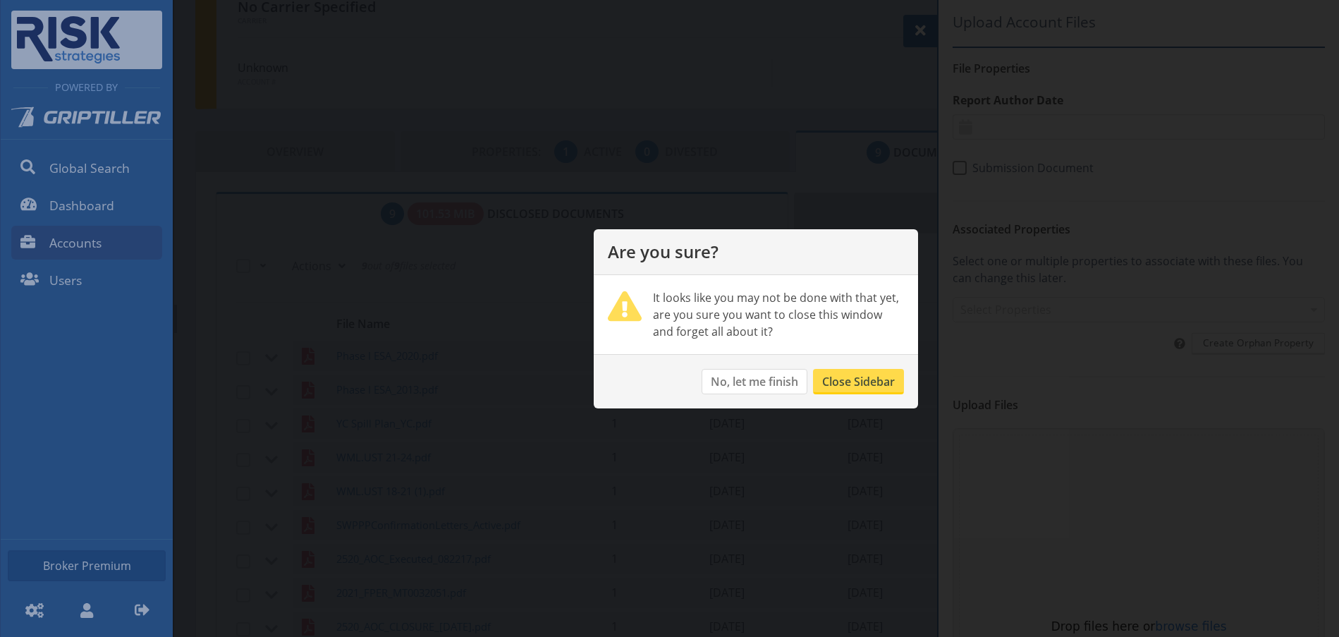
click at [849, 382] on button "Close Sidebar" at bounding box center [858, 381] width 91 height 25
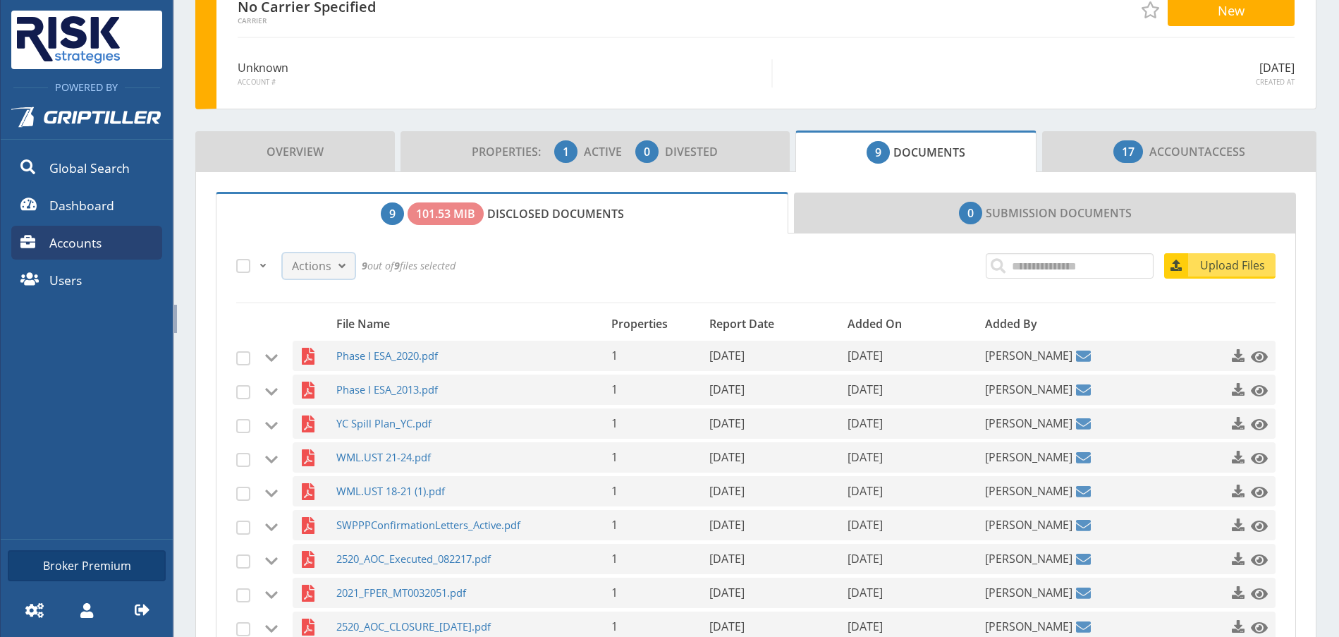
click at [336, 269] on span at bounding box center [341, 265] width 17 height 17
click at [350, 325] on link "Download selected document list" at bounding box center [384, 322] width 202 height 23
click at [348, 267] on span at bounding box center [341, 265] width 17 height 17
